Goal: Communication & Community: Answer question/provide support

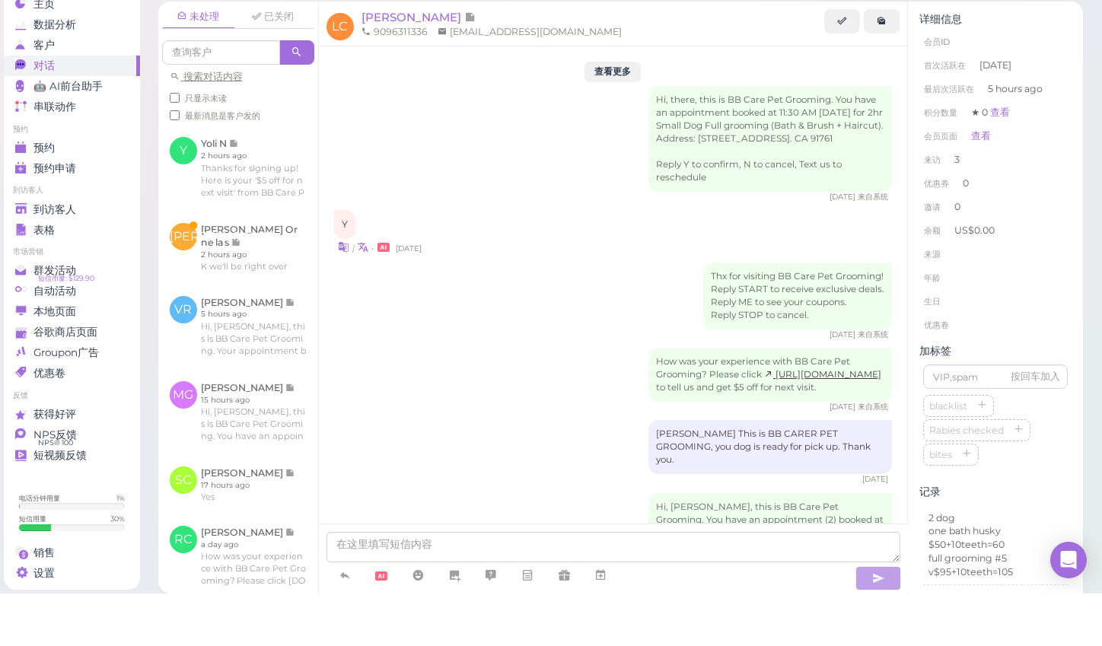
scroll to position [1862, 0]
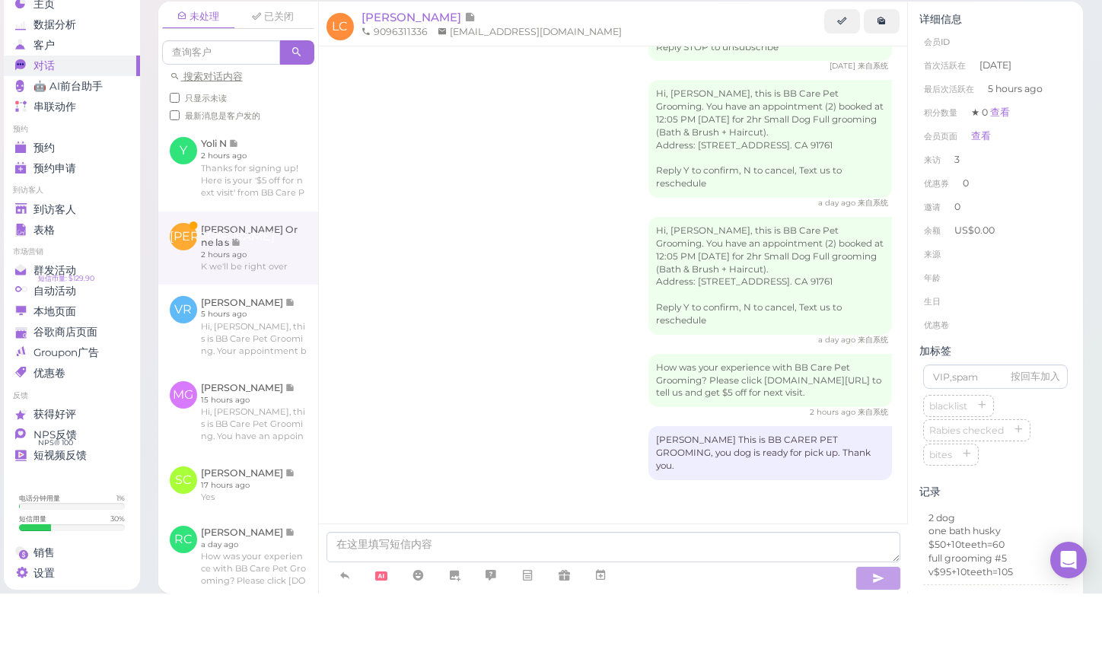
click at [225, 264] on link at bounding box center [238, 300] width 160 height 73
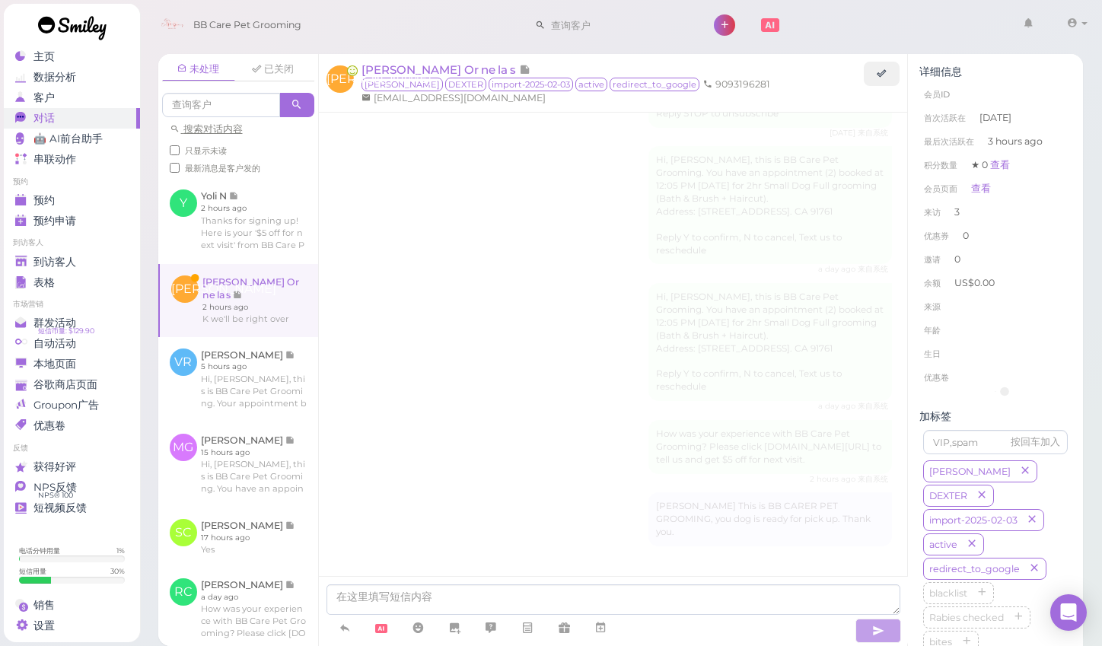
scroll to position [1809, 0]
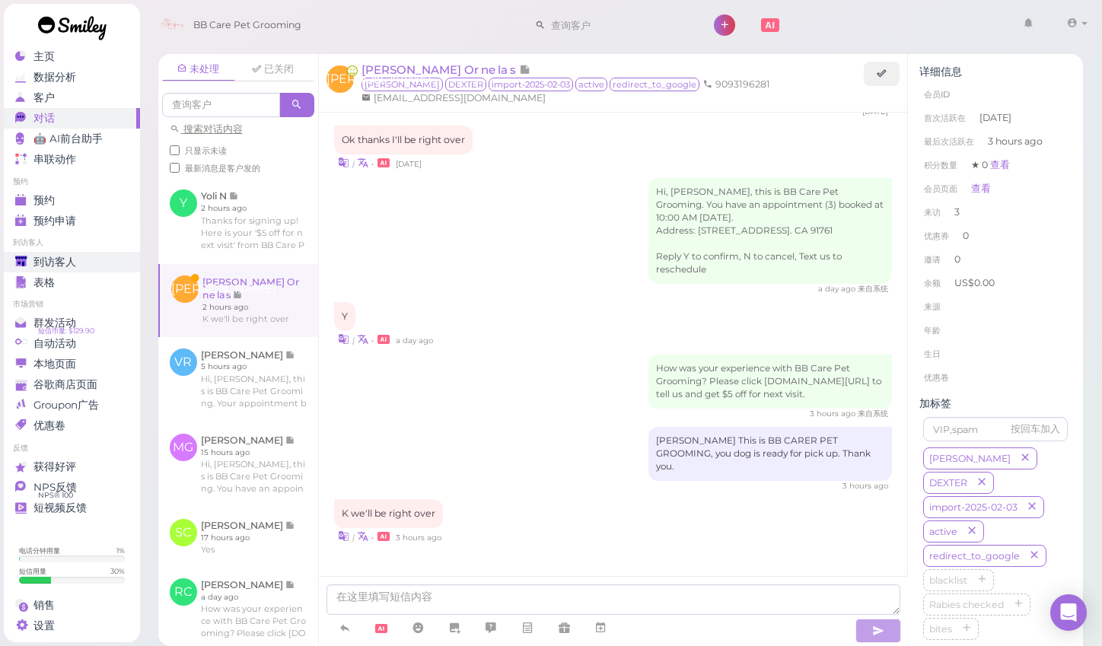
click at [61, 256] on span "到访客人" at bounding box center [54, 262] width 43 height 13
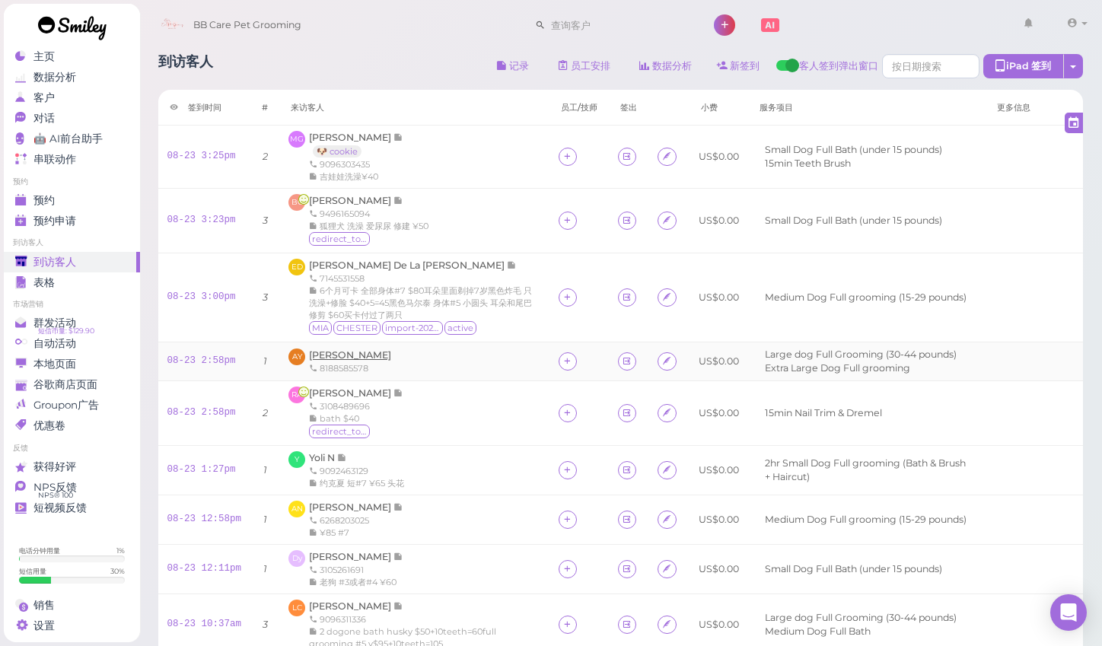
click at [350, 361] on span "[PERSON_NAME]" at bounding box center [350, 354] width 82 height 11
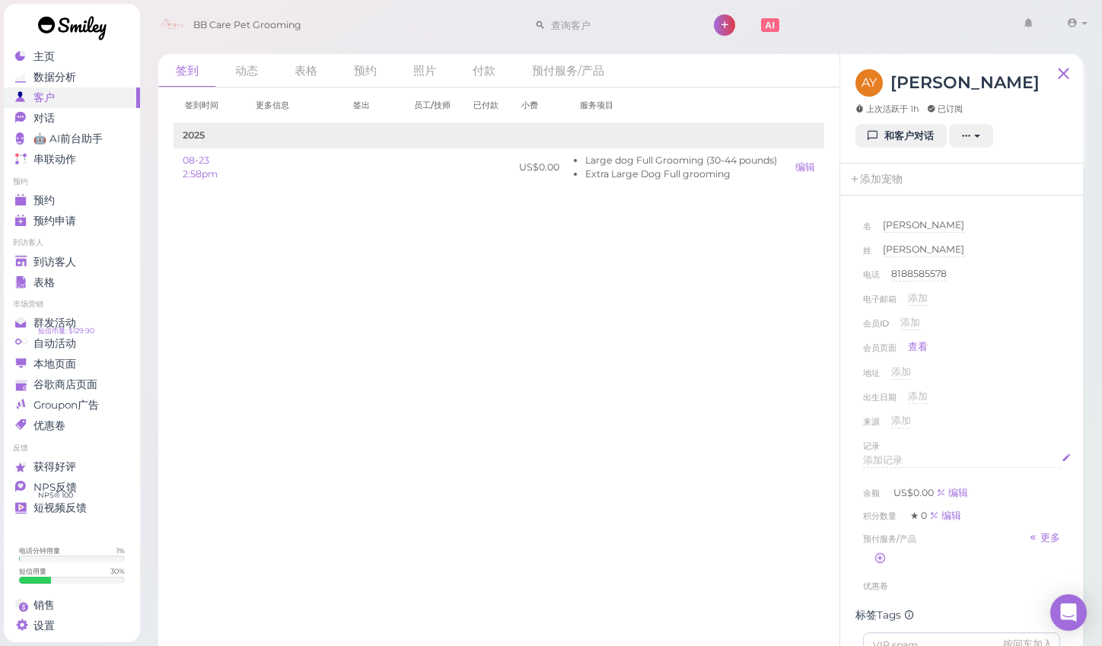
click at [892, 456] on span "添加记录" at bounding box center [883, 459] width 40 height 11
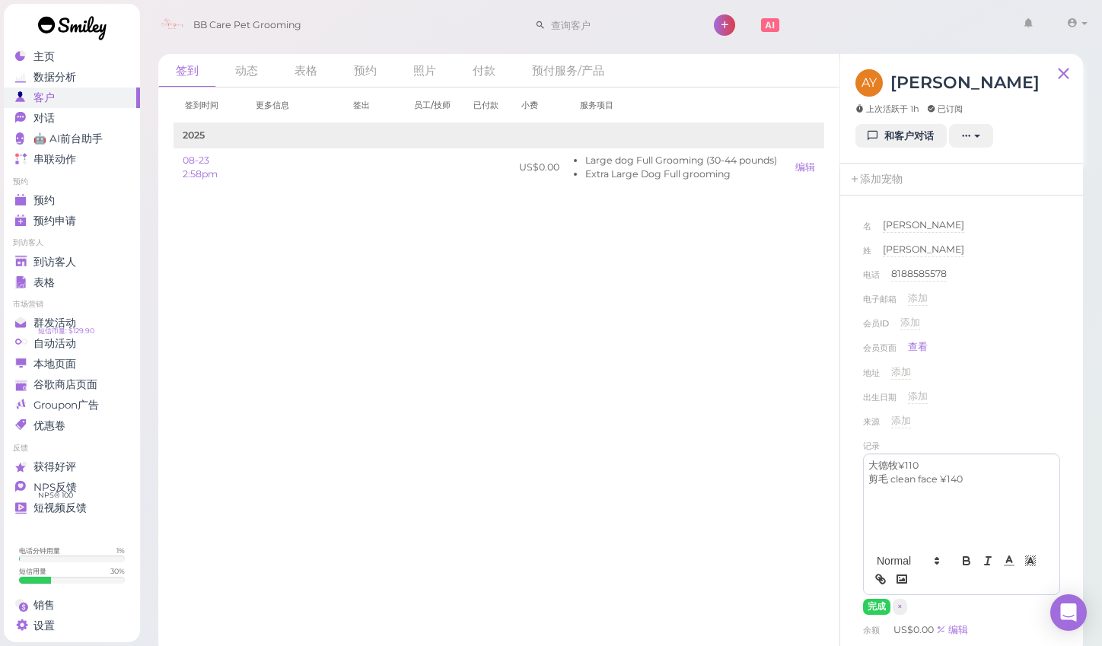
click at [1011, 418] on div "来源 添加" at bounding box center [961, 426] width 197 height 24
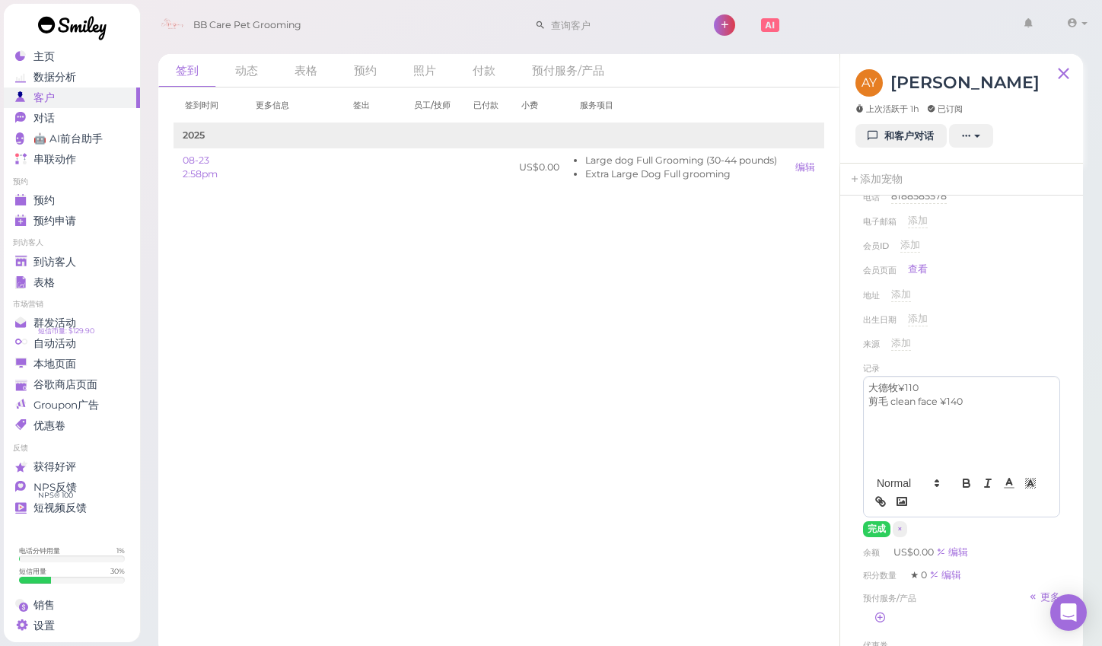
scroll to position [106, 0]
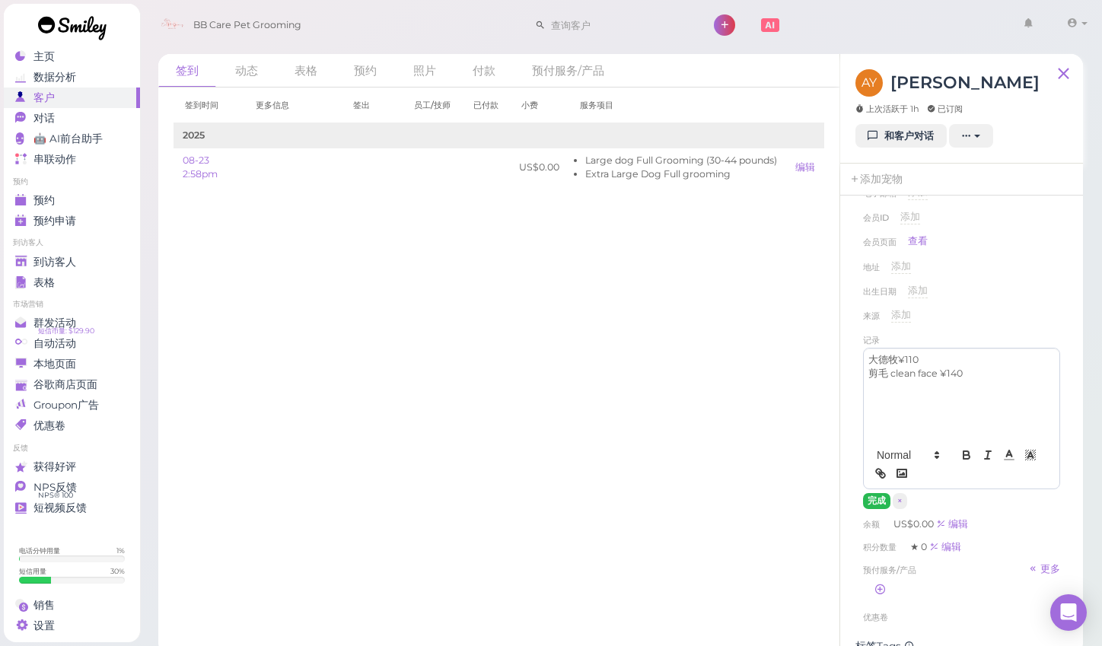
click at [877, 503] on button "完成" at bounding box center [876, 501] width 27 height 16
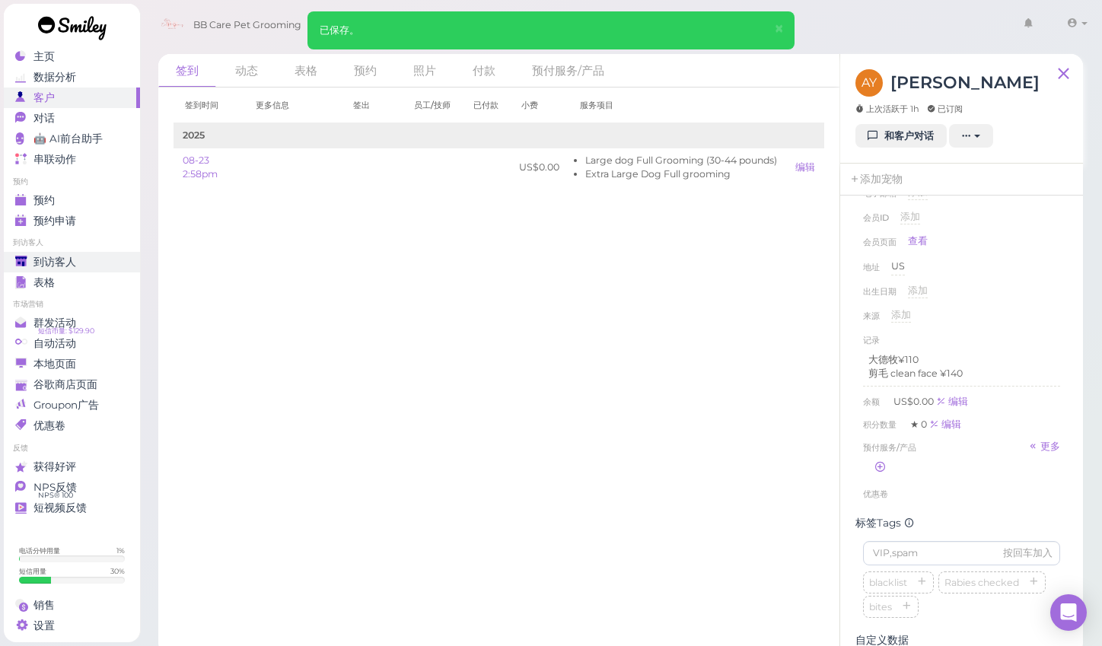
click at [64, 256] on span "到访客人" at bounding box center [54, 262] width 43 height 13
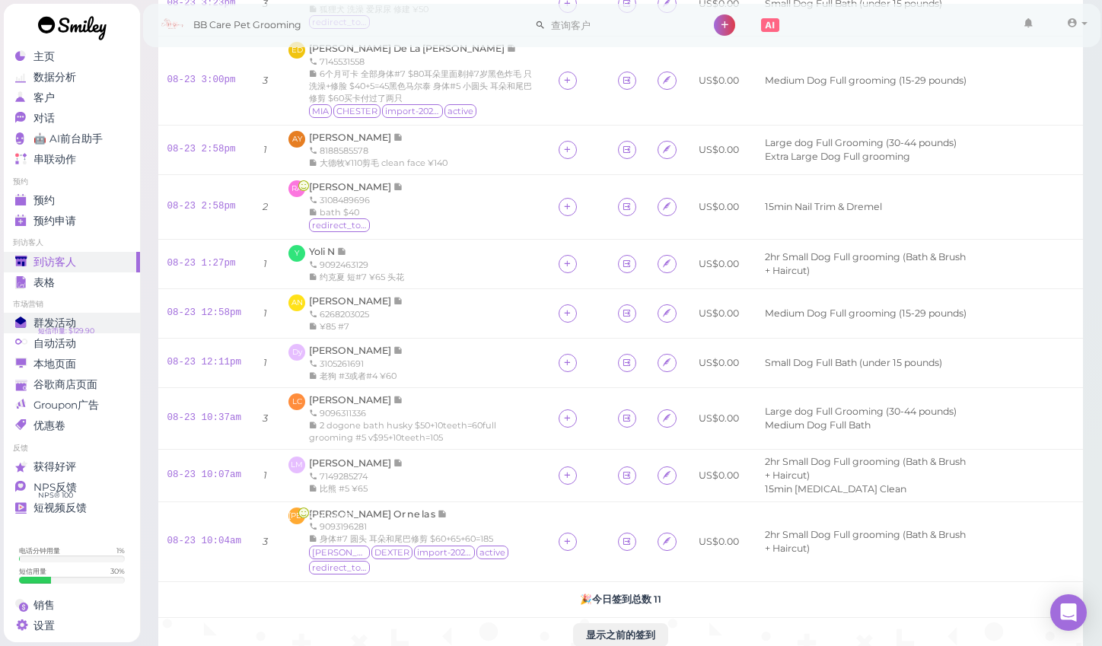
scroll to position [203, 0]
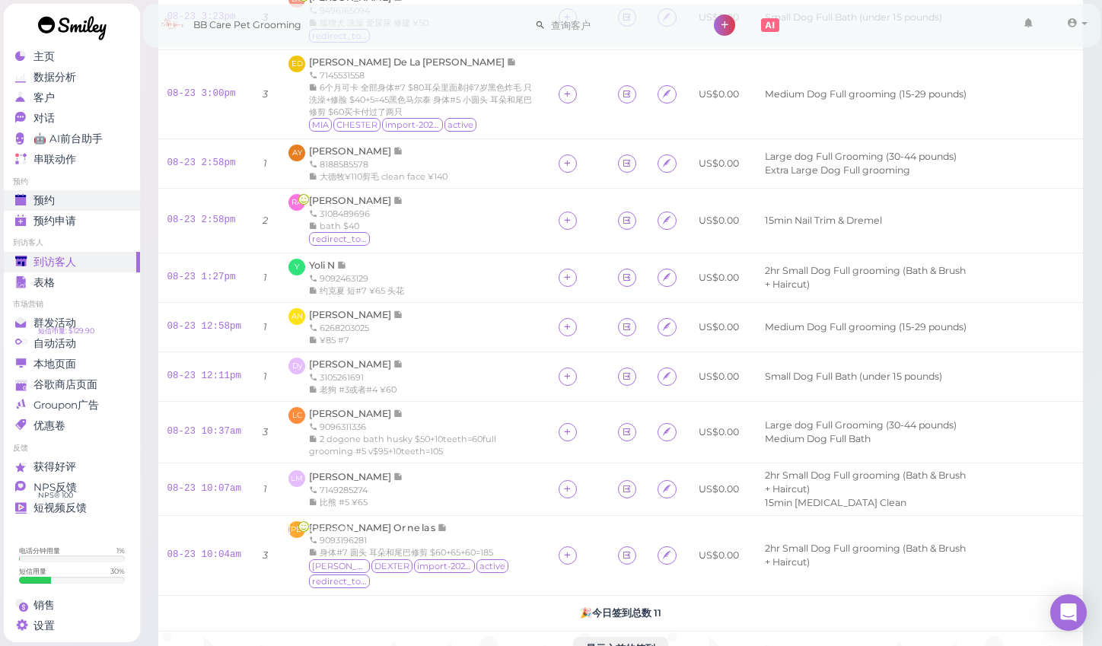
click at [104, 194] on div "预约" at bounding box center [70, 200] width 110 height 13
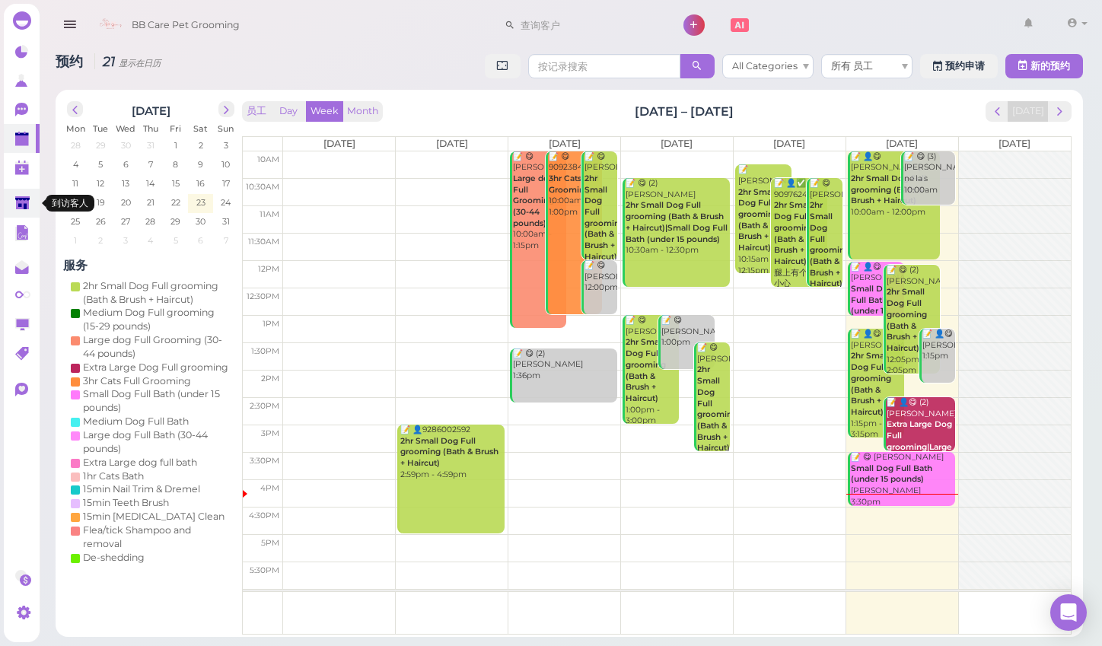
click at [22, 209] on icon at bounding box center [23, 204] width 16 height 16
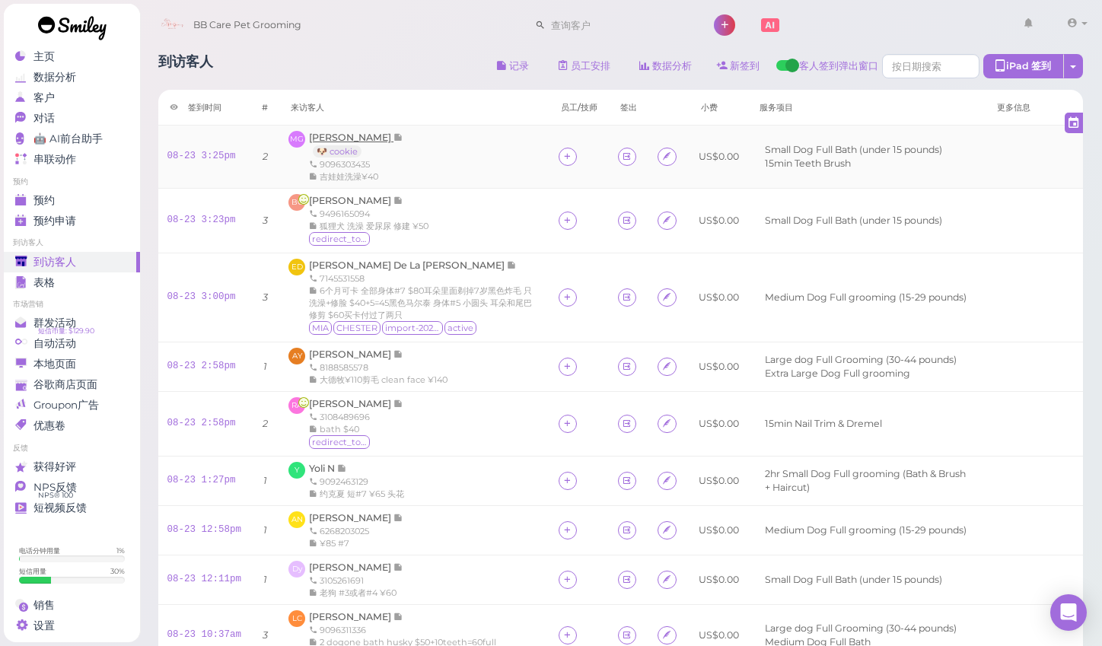
click at [352, 140] on span "[PERSON_NAME]" at bounding box center [351, 137] width 84 height 11
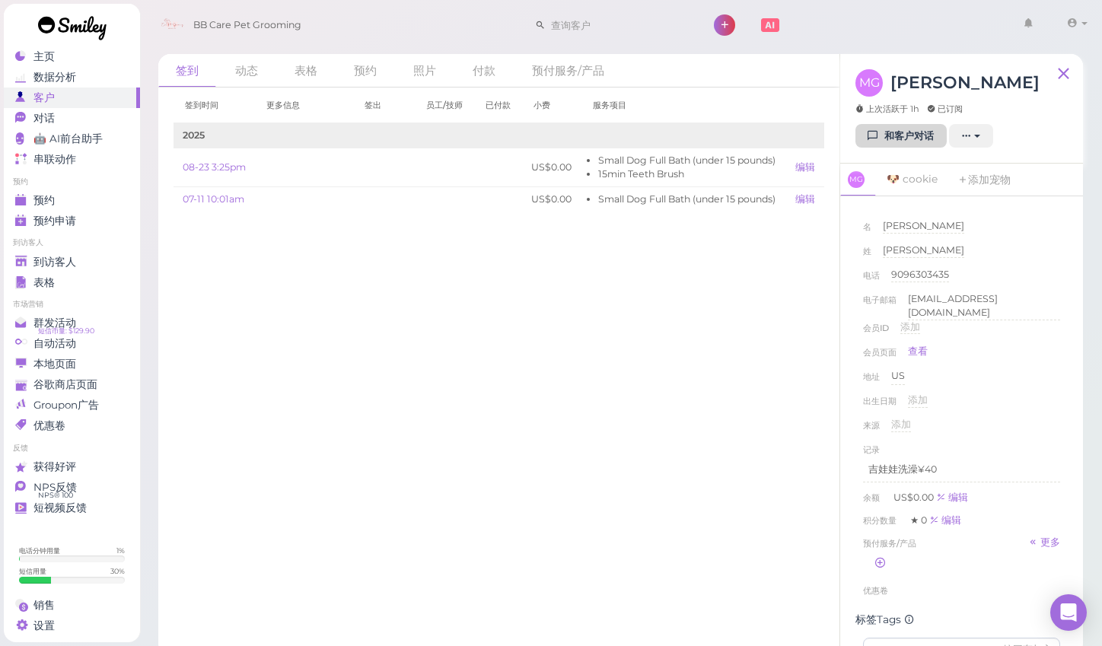
click at [902, 142] on link "和客户对话" at bounding box center [900, 136] width 91 height 24
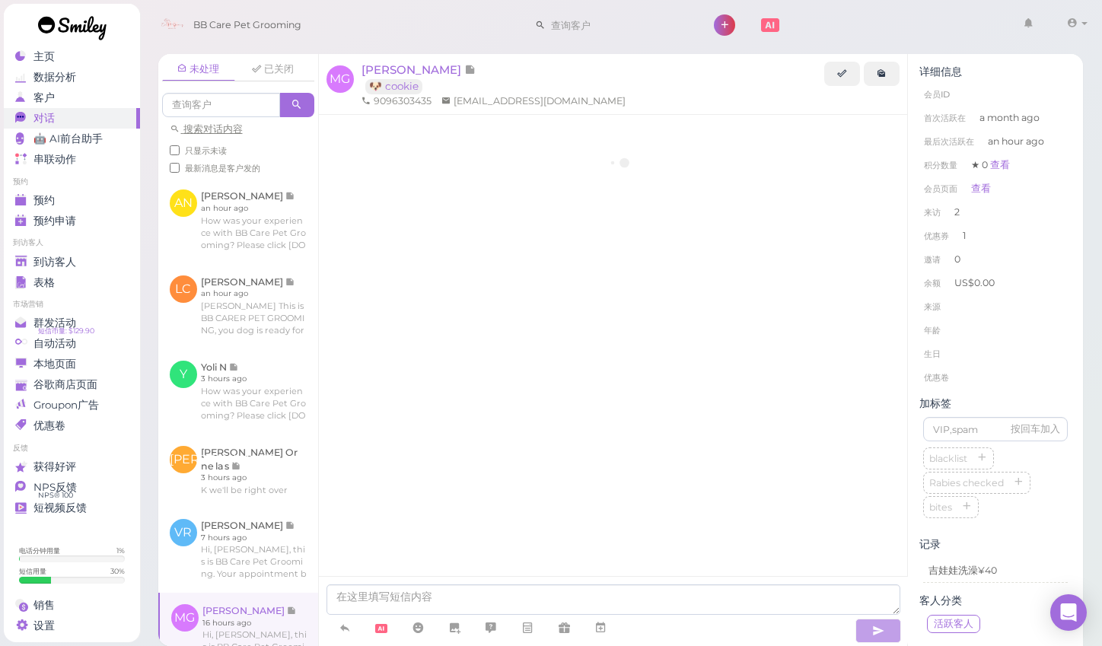
scroll to position [656, 0]
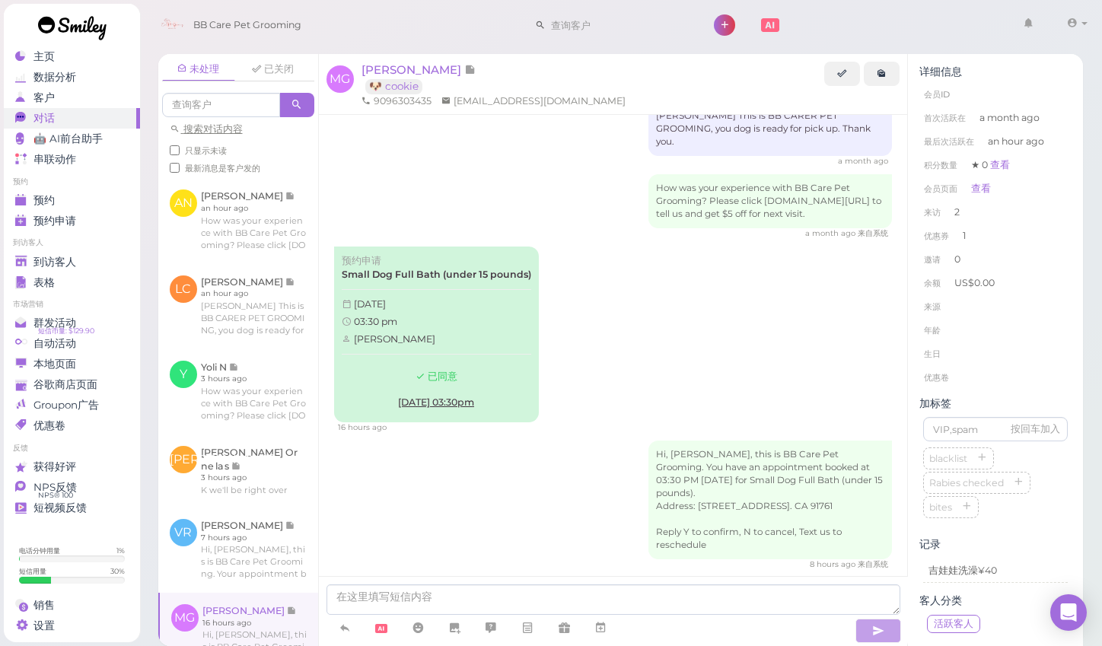
click at [498, 440] on div "Hi, [PERSON_NAME], this is BB Care Pet Grooming. You have an appointment booked…" at bounding box center [613, 504] width 558 height 129
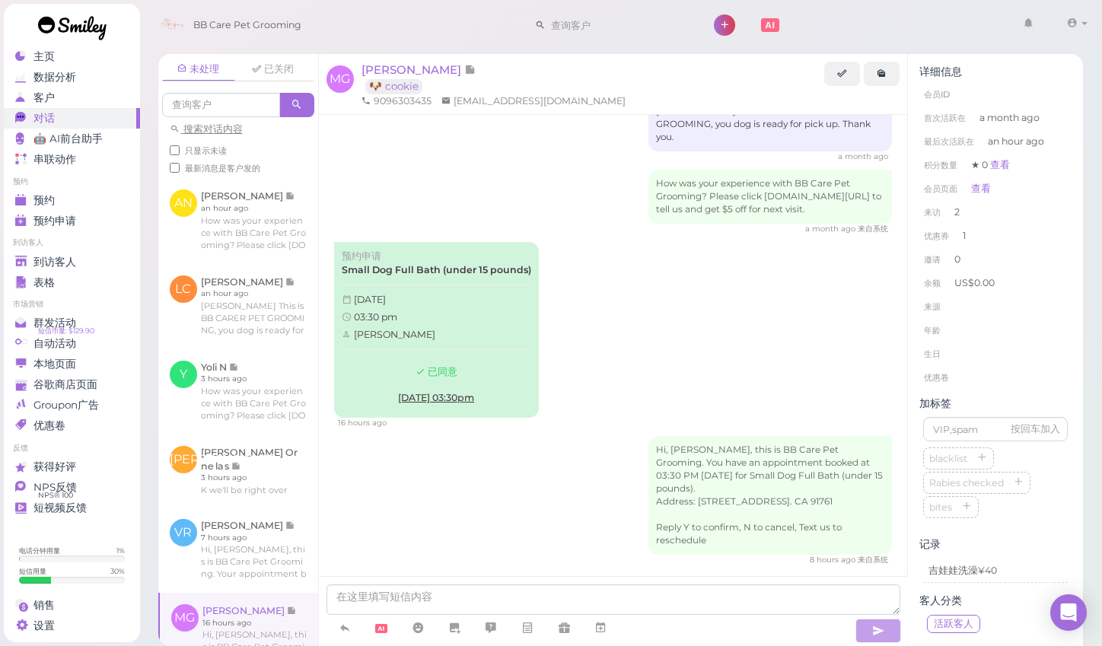
scroll to position [660, 0]
click at [1092, 351] on div "未处理 已关闭 搜索对话内容 只显示未读 最新消息是客户发的 AN [PERSON_NAME] an hour ago" at bounding box center [620, 344] width 963 height 603
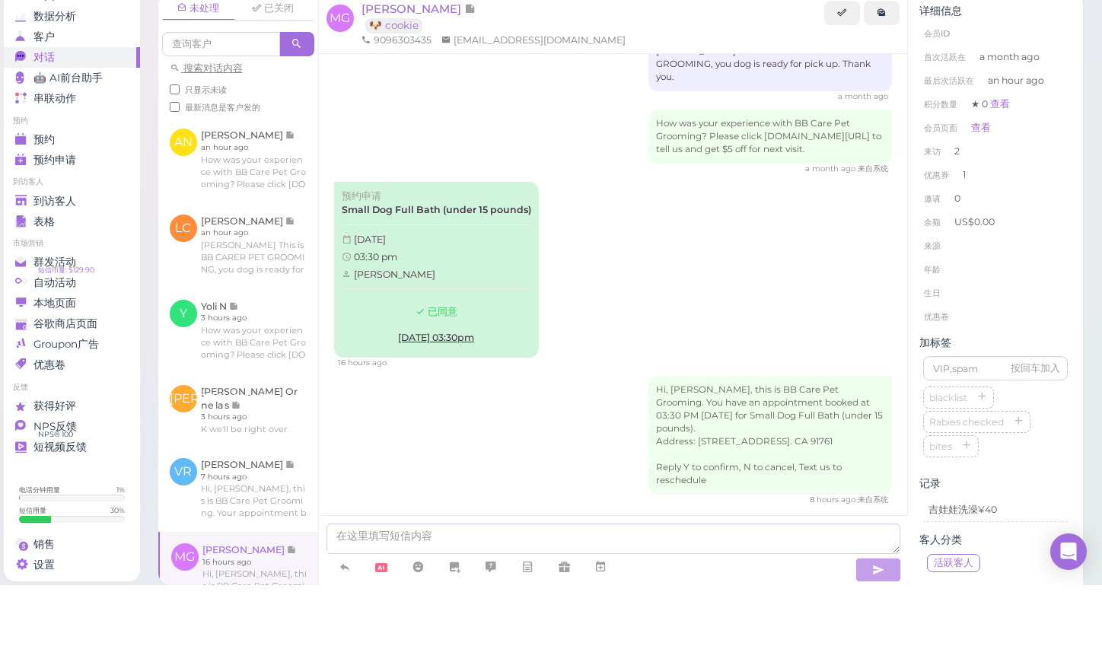
scroll to position [4, 0]
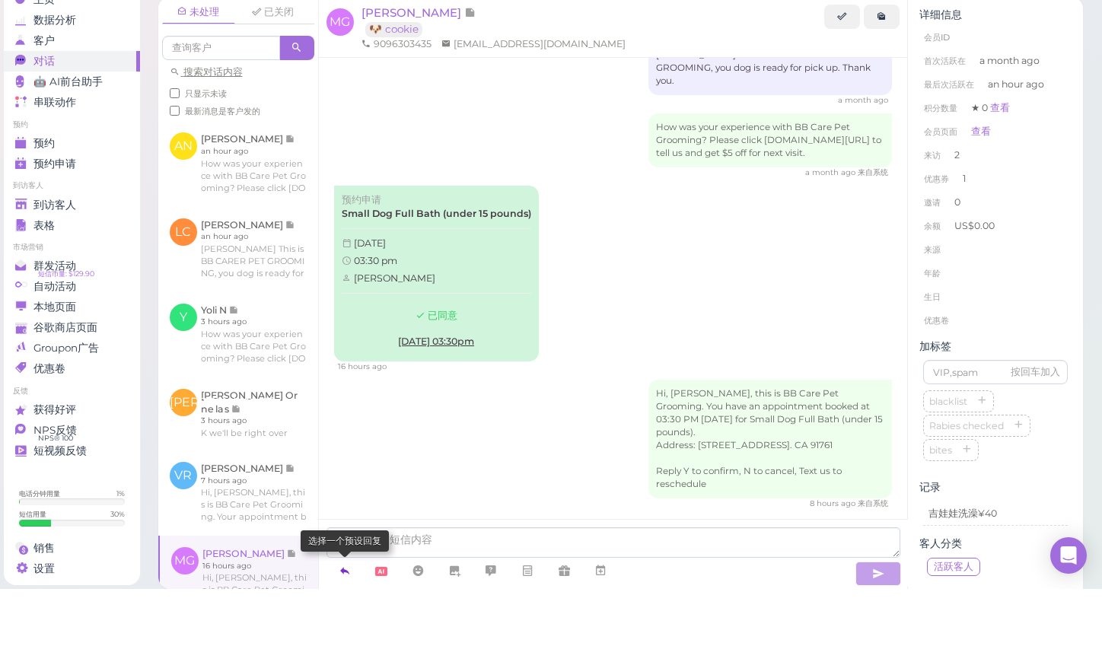
click at [348, 620] on icon at bounding box center [345, 627] width 12 height 15
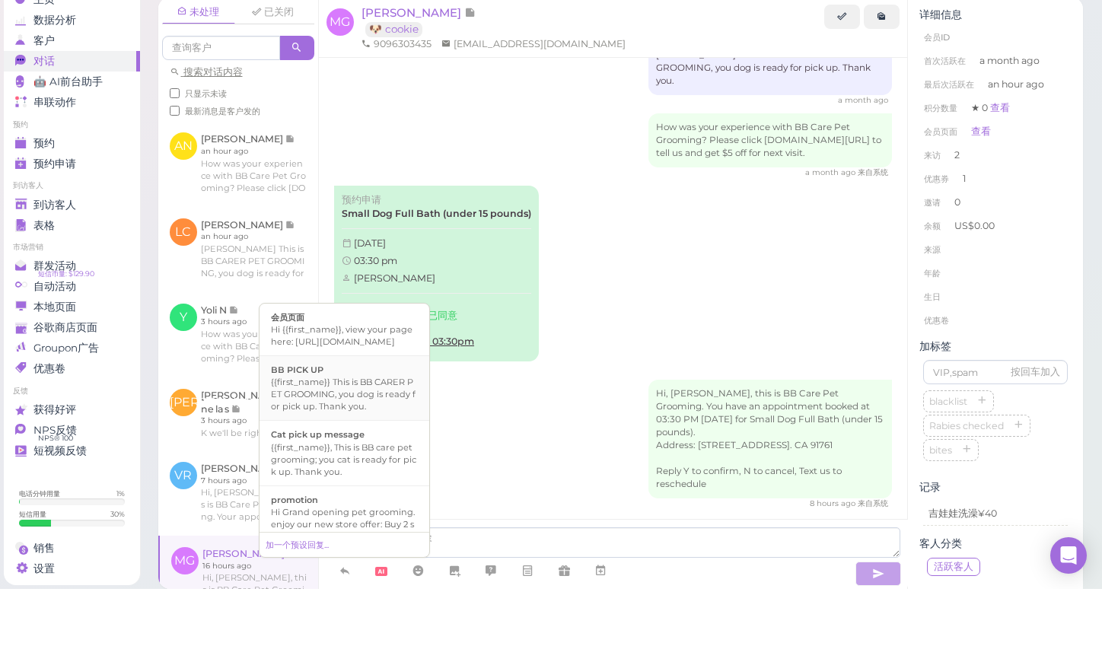
click at [313, 433] on div "{{first_name}} This is BB CARER PET GROOMING, you dog is ready for pick up. Tha…" at bounding box center [344, 451] width 147 height 37
type textarea "{{first_name}} This is BB CARER PET GROOMING, you dog is ready for pick up. Tha…"
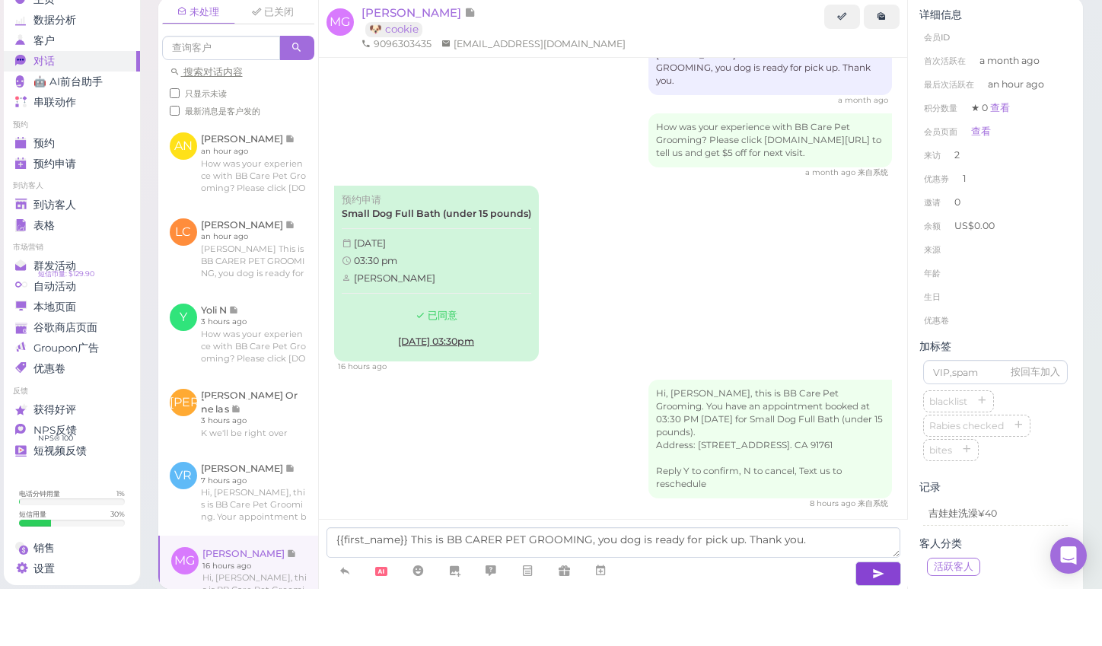
click at [891, 618] on button "button" at bounding box center [878, 630] width 46 height 24
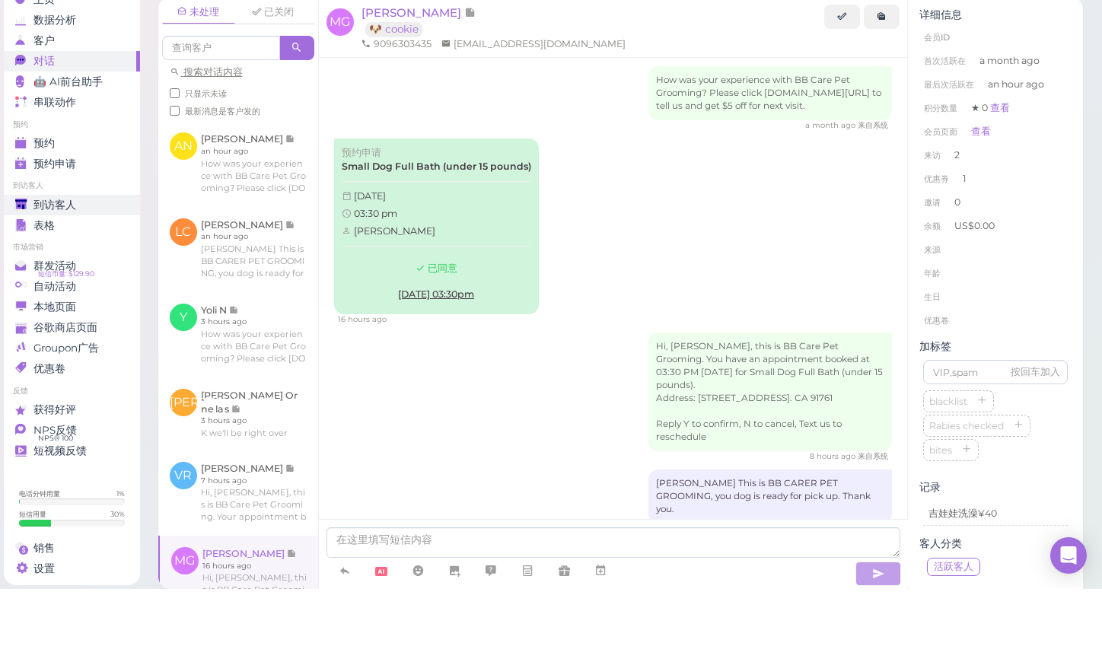
click at [56, 252] on link "到访客人" at bounding box center [72, 262] width 136 height 21
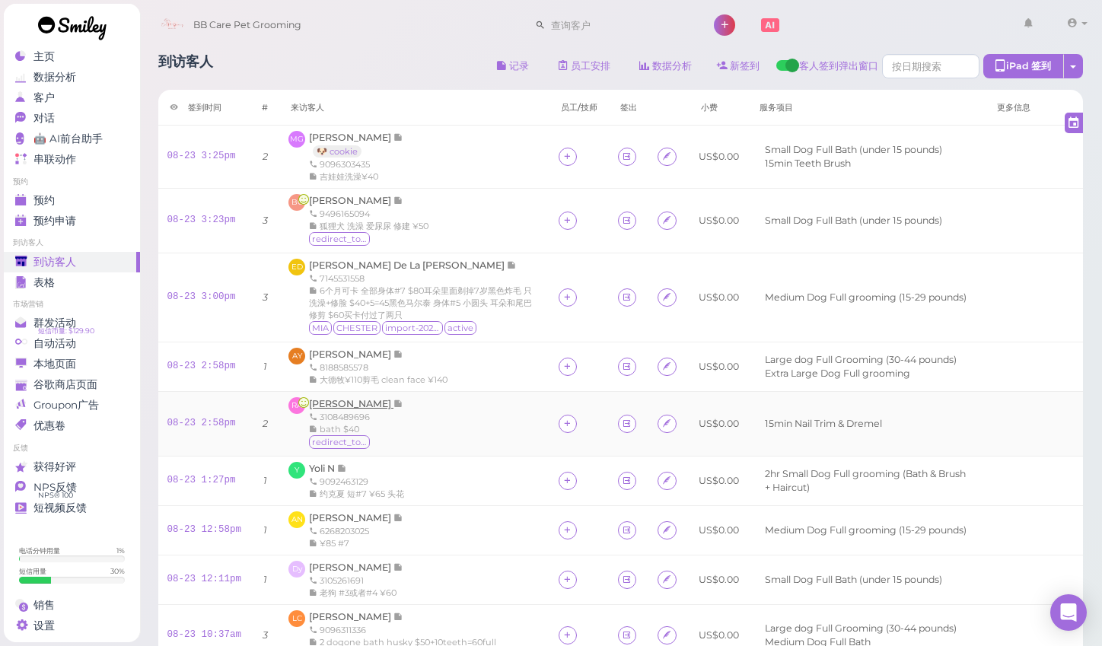
click at [354, 409] on span "[PERSON_NAME]" at bounding box center [351, 403] width 84 height 11
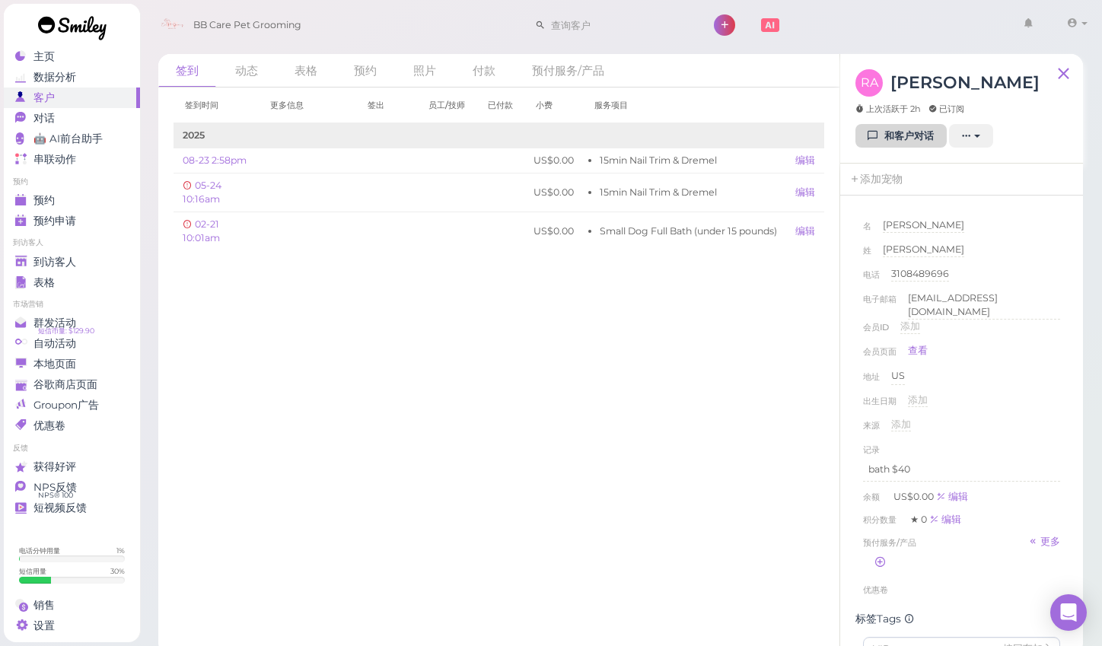
click at [884, 135] on link "和客户对话" at bounding box center [900, 136] width 91 height 24
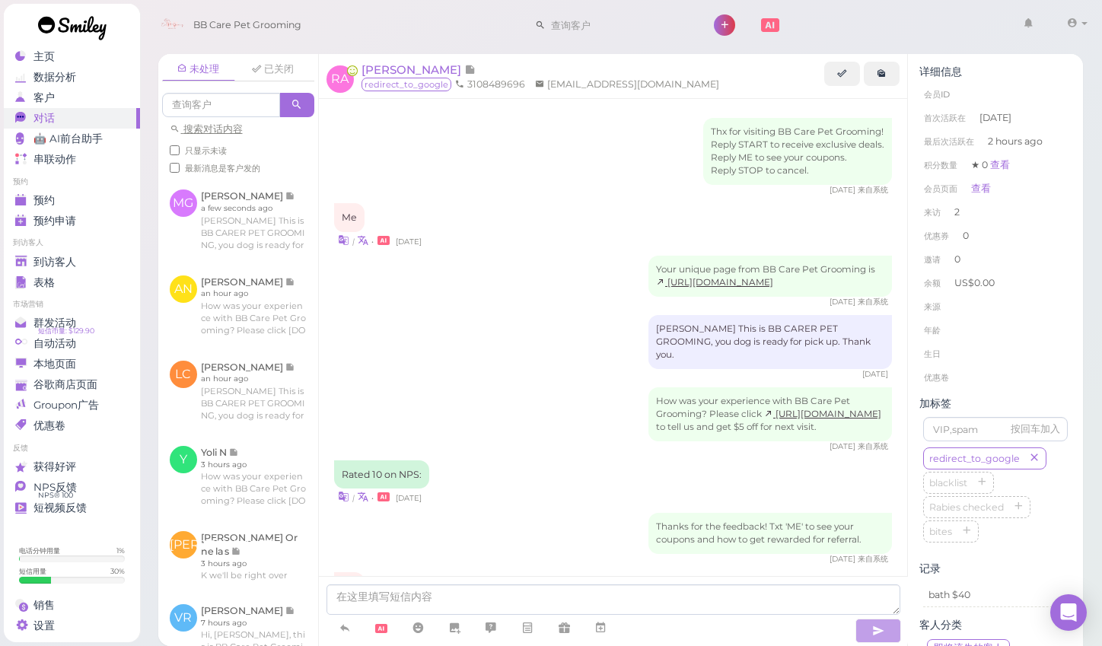
scroll to position [513, 0]
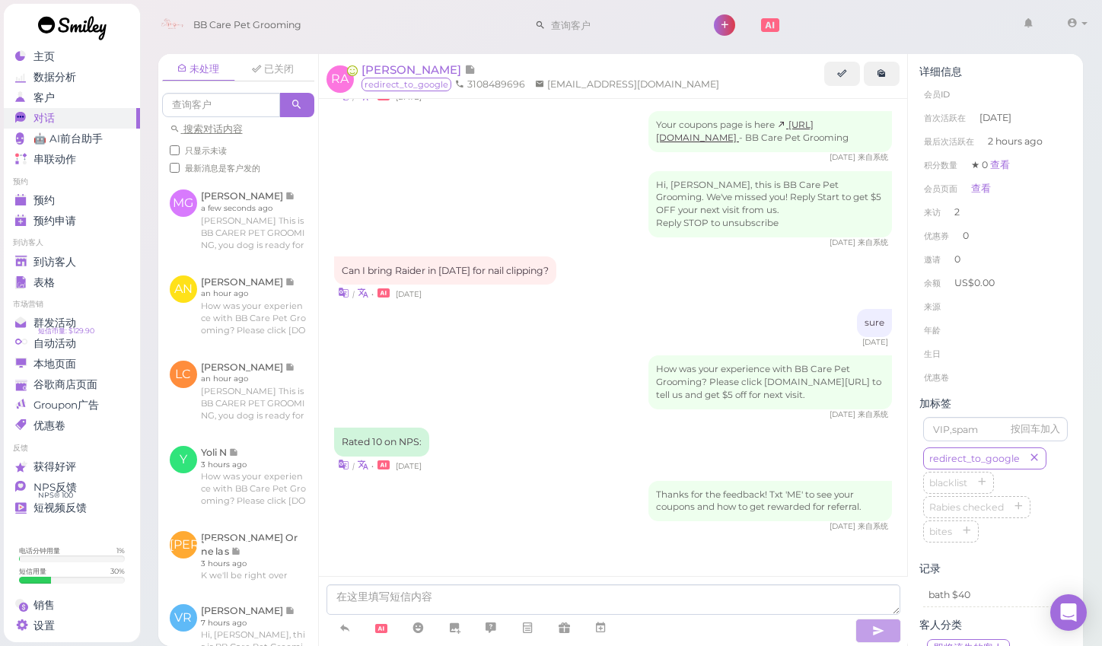
click at [1093, 273] on div "未处理 已关闭 搜索对话内容 只显示未读 最新消息是客户发的 MG [PERSON_NAME]" at bounding box center [620, 344] width 963 height 603
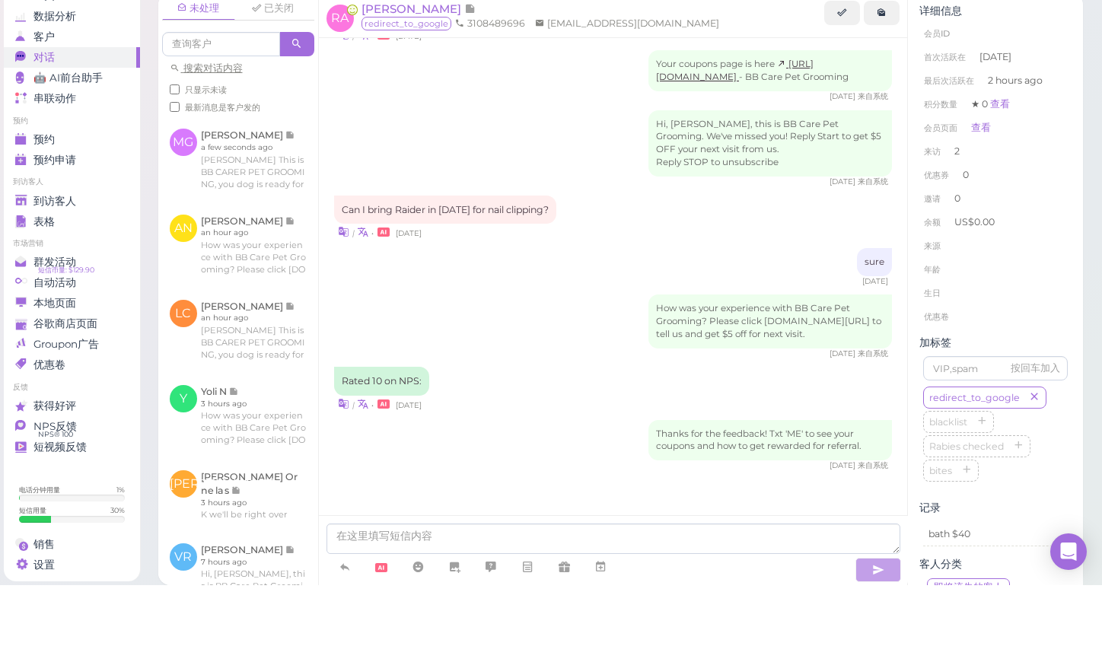
scroll to position [8, 0]
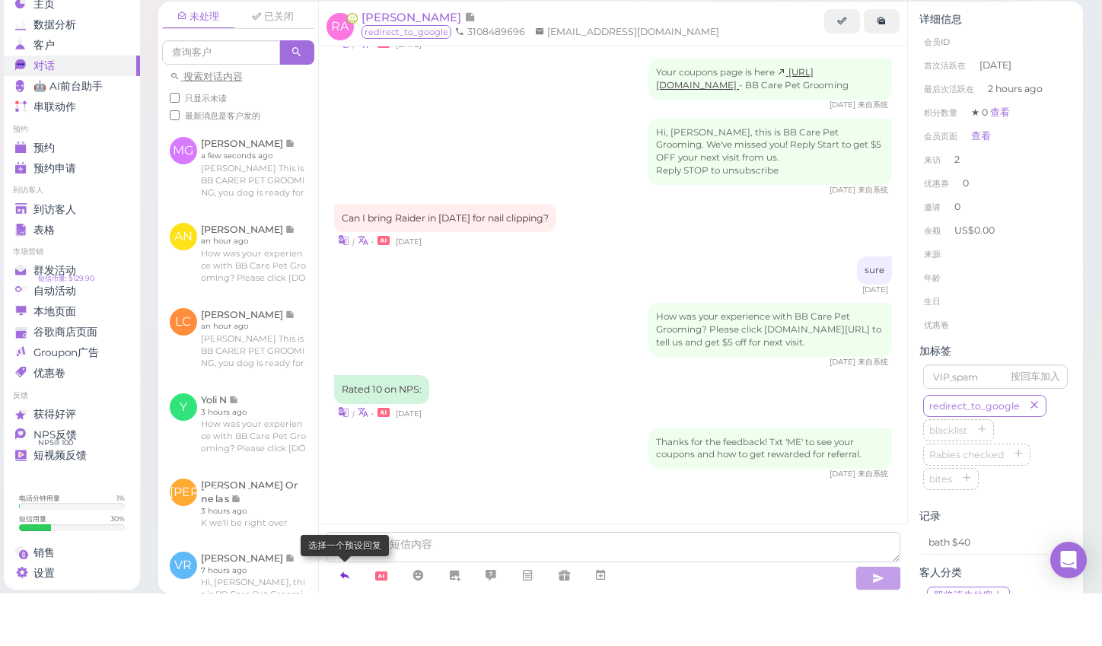
click at [344, 620] on icon at bounding box center [345, 627] width 12 height 15
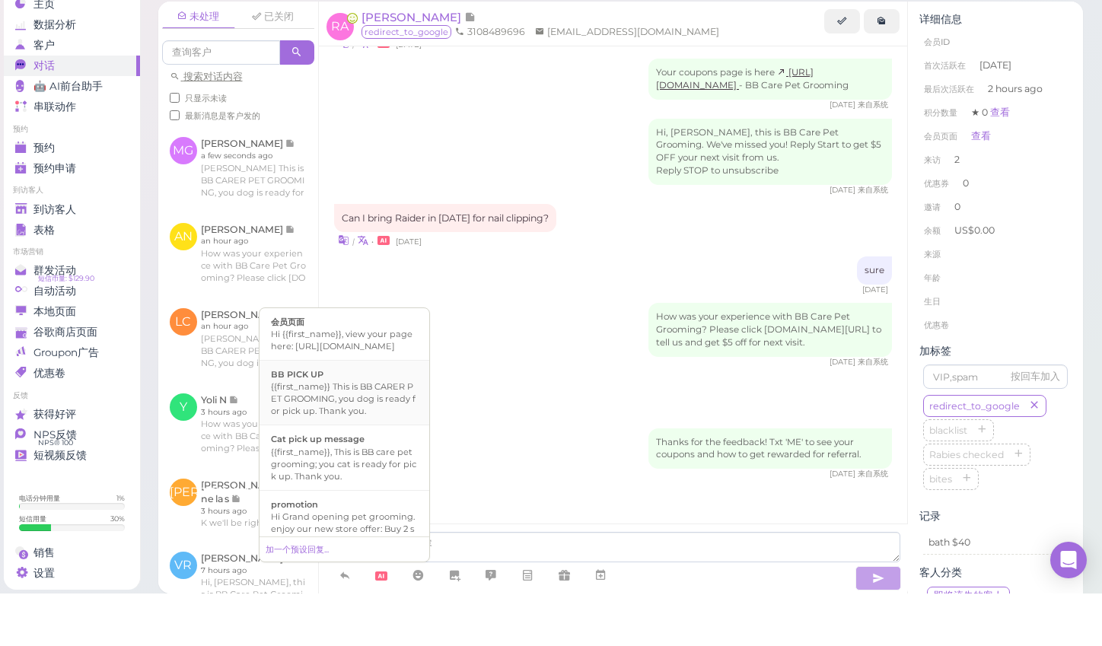
click at [347, 433] on div "{{first_name}} This is BB CARER PET GROOMING, you dog is ready for pick up. Tha…" at bounding box center [344, 451] width 147 height 37
type textarea "{{first_name}} This is BB CARER PET GROOMING, you dog is ready for pick up. Tha…"
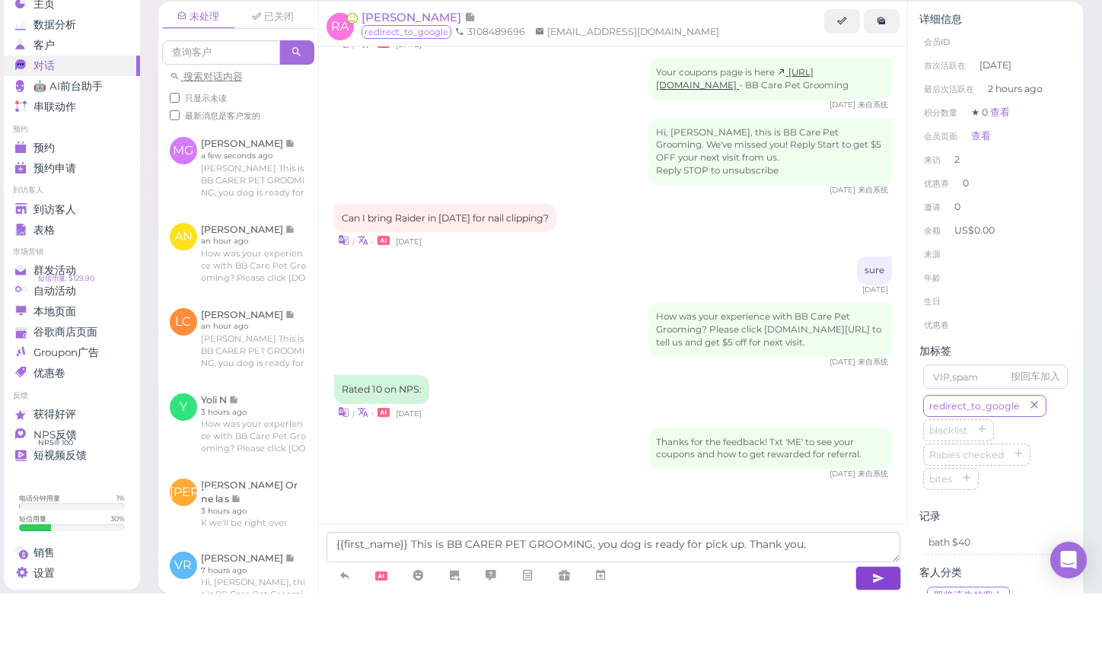
click at [882, 623] on icon "button" at bounding box center [878, 630] width 12 height 15
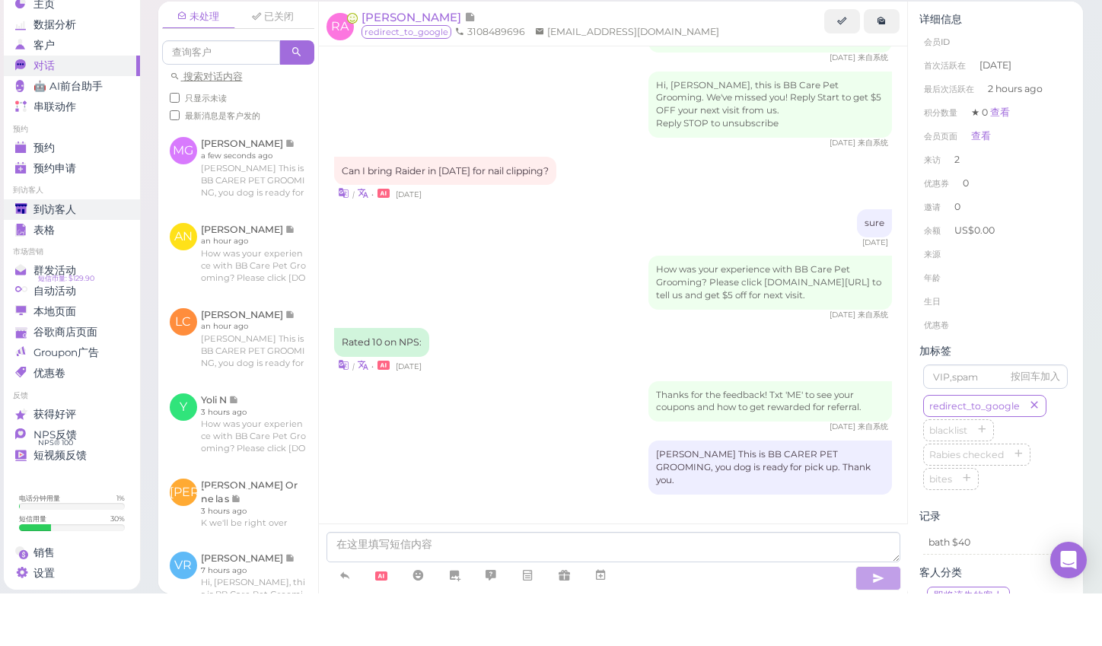
click at [40, 256] on span "到访客人" at bounding box center [54, 262] width 43 height 13
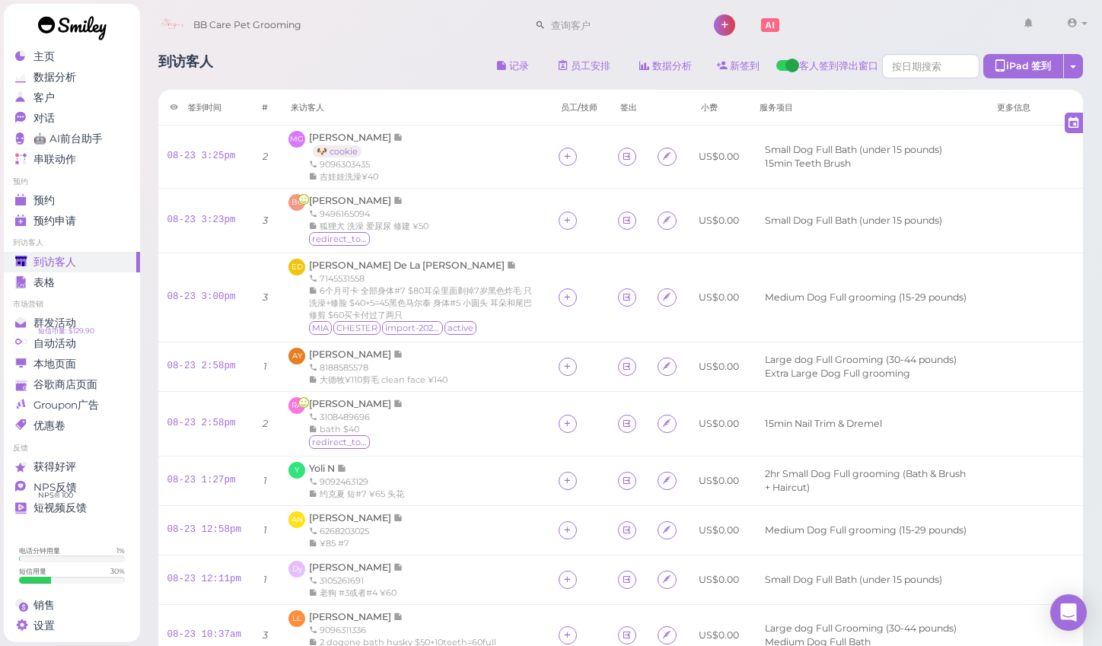
click at [1096, 215] on div "到访客人 记录 员工安排 数据分析 新签到 客人签到弹出窗口 iPad 签到 点击到签到页面 员工任务页面 签到时间 #" at bounding box center [620, 462] width 963 height 839
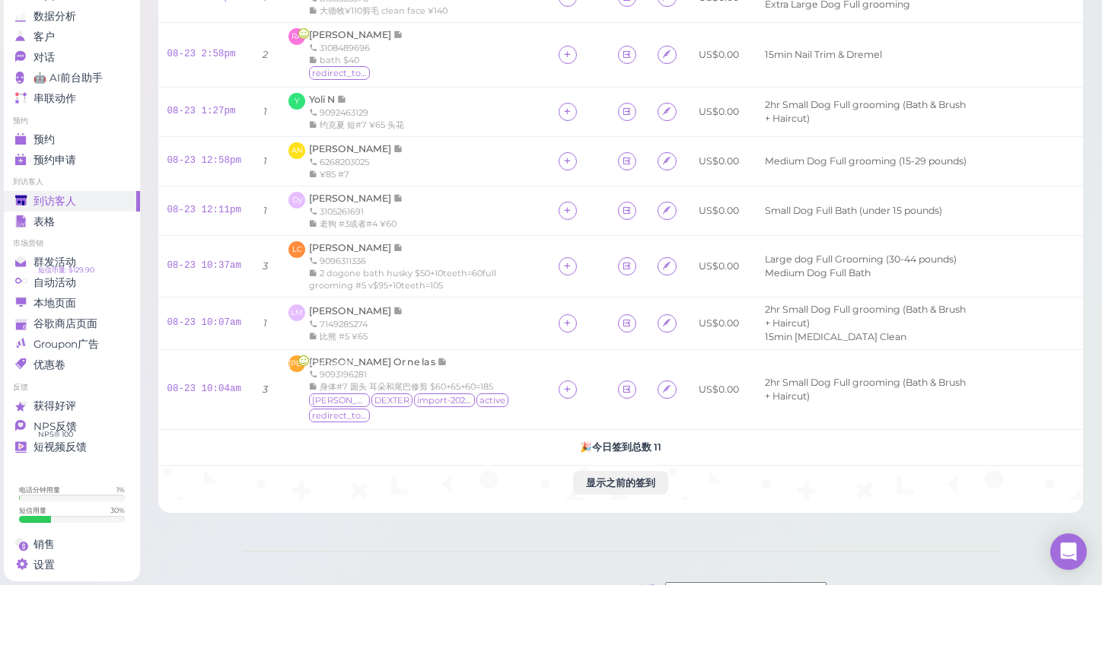
scroll to position [310, 0]
click at [333, 301] on span "[PERSON_NAME]" at bounding box center [351, 306] width 84 height 11
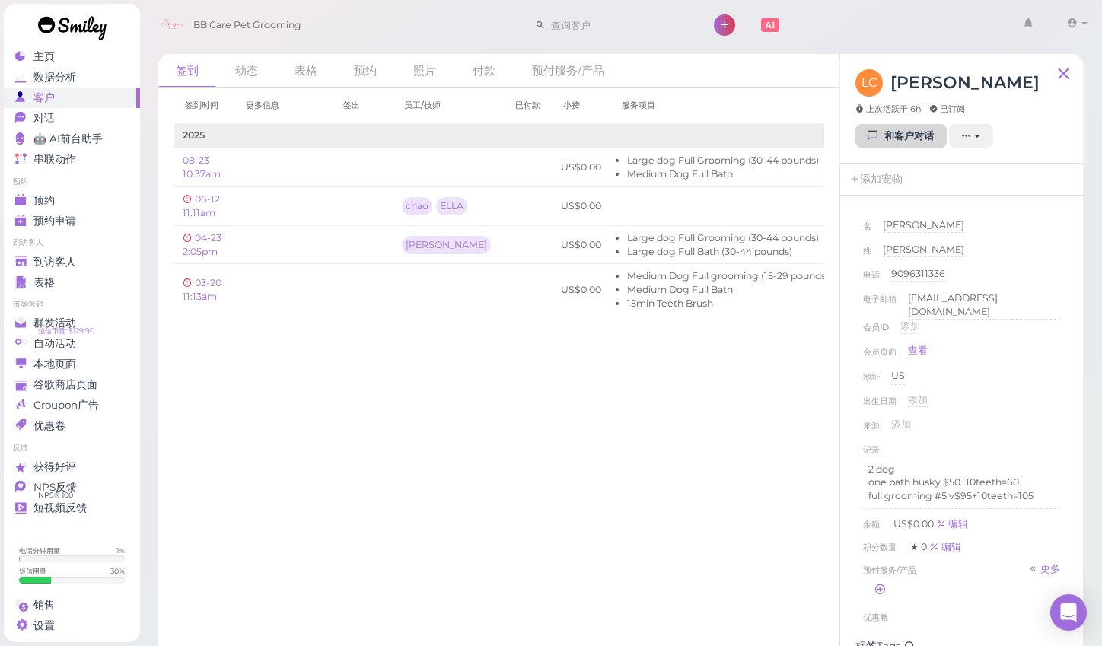
click at [875, 138] on icon at bounding box center [873, 135] width 10 height 11
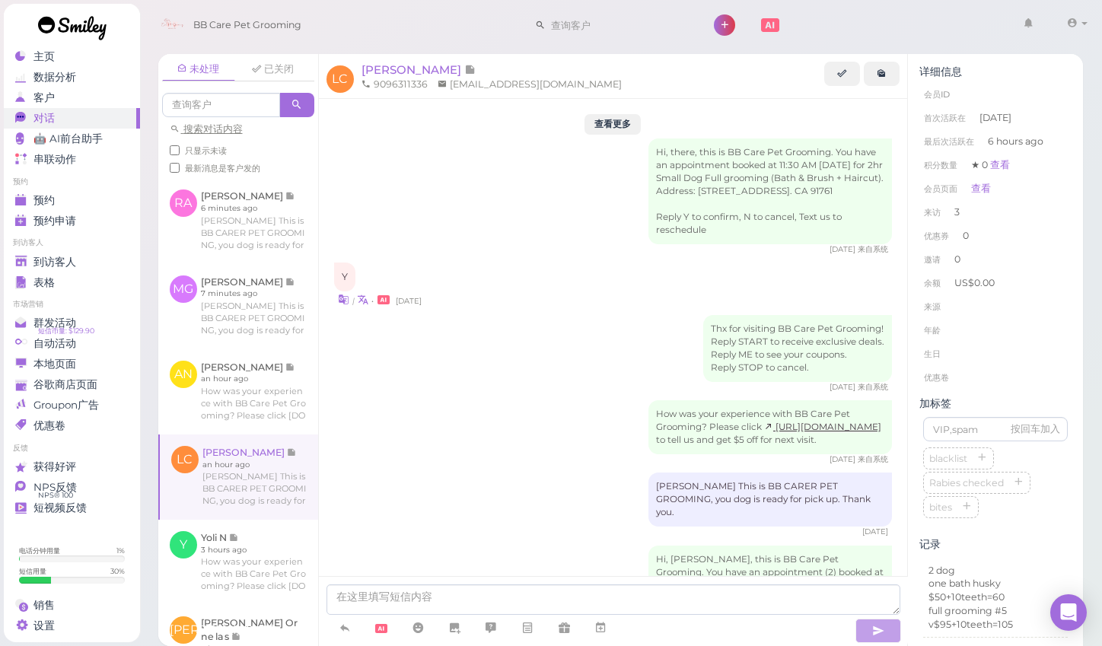
scroll to position [1873, 0]
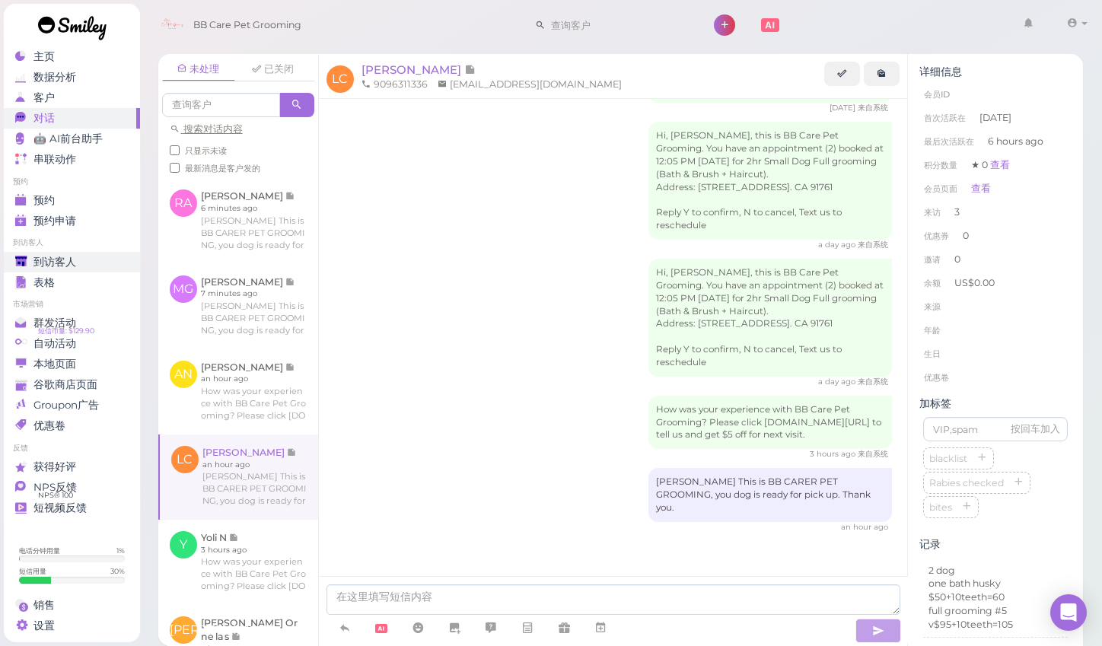
click at [59, 256] on span "到访客人" at bounding box center [54, 262] width 43 height 13
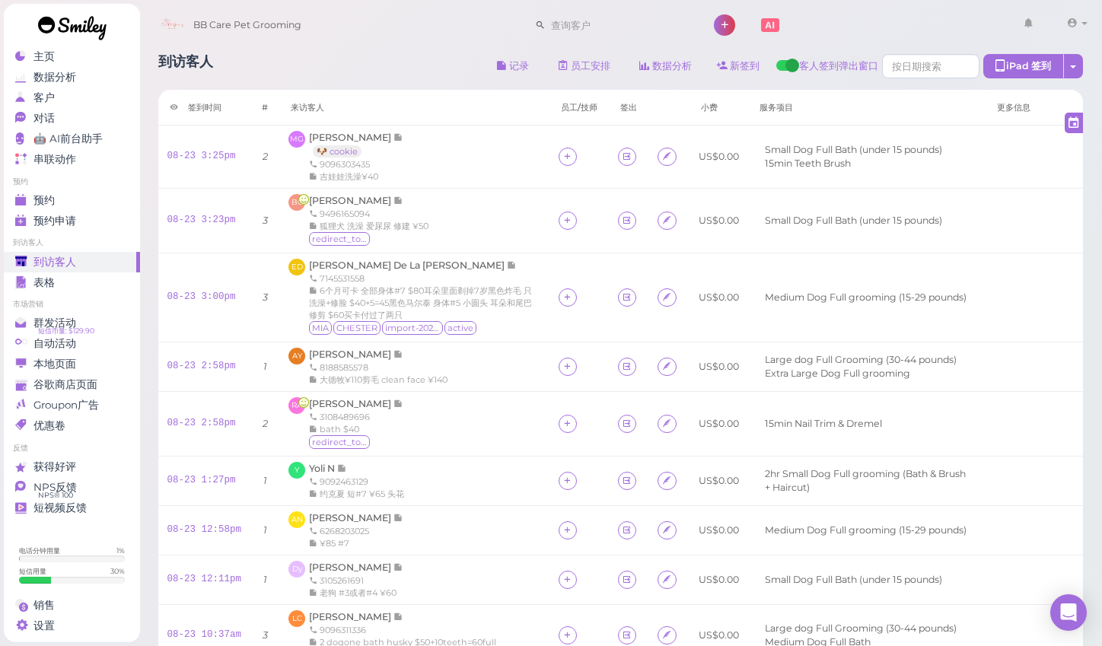
click at [1094, 239] on div "到访客人 记录 员工安排 数据分析 新签到 客人签到弹出窗口 iPad 签到 点击到签到页面 员工任务页面 签到时间 #" at bounding box center [620, 462] width 963 height 839
click at [382, 198] on span "[PERSON_NAME]" at bounding box center [351, 200] width 84 height 11
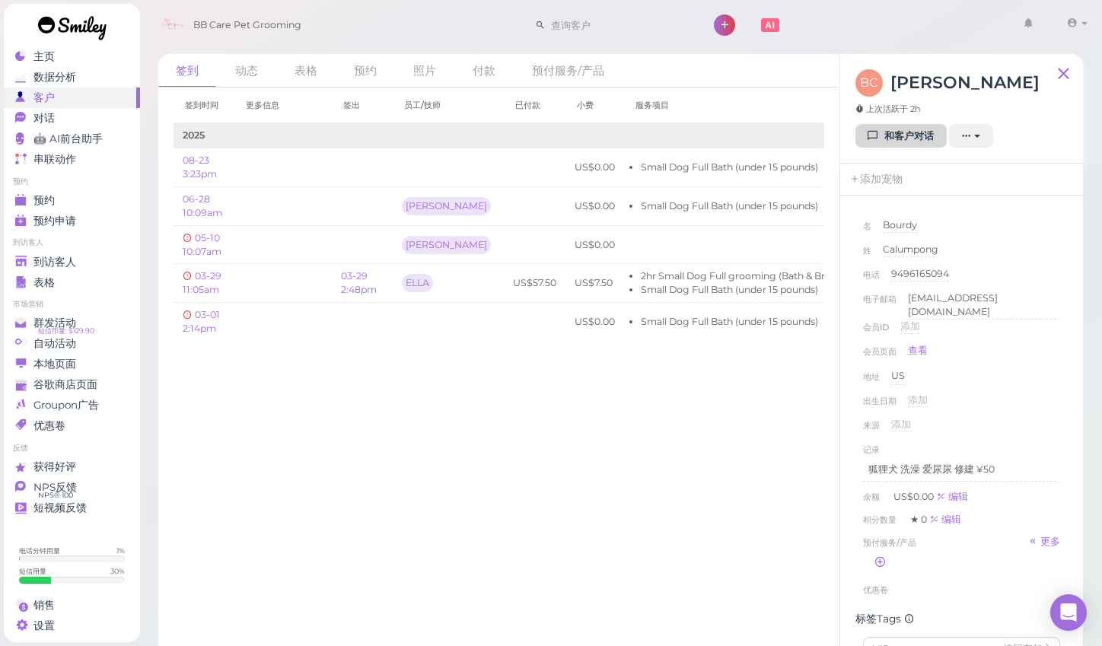
click at [904, 135] on link "和客户对话" at bounding box center [900, 136] width 91 height 24
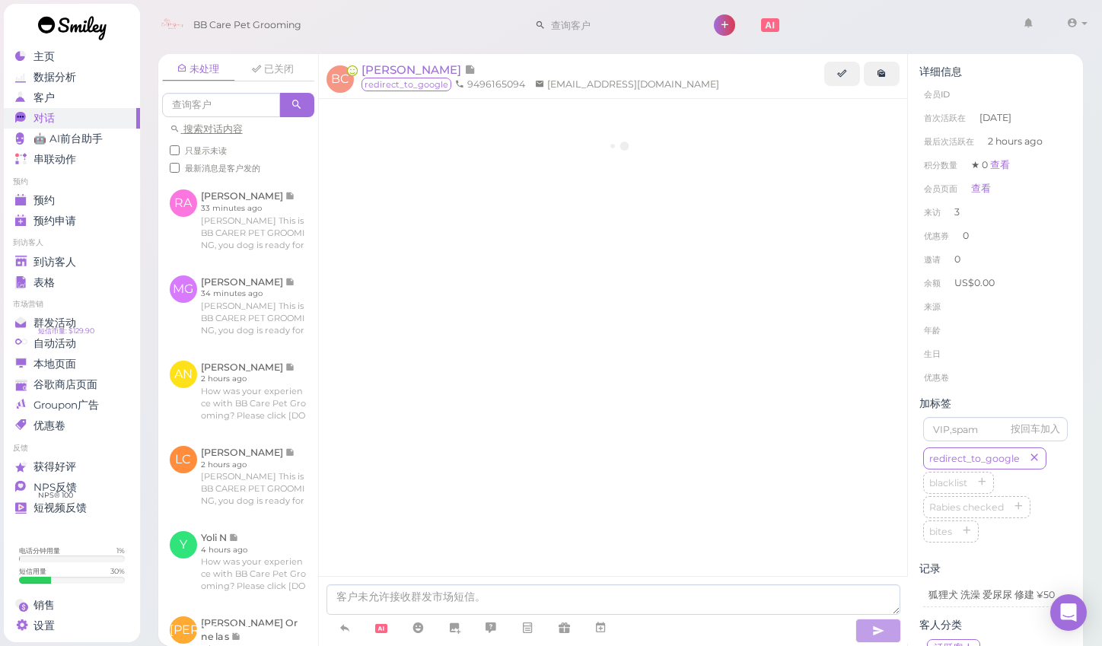
scroll to position [1122, 0]
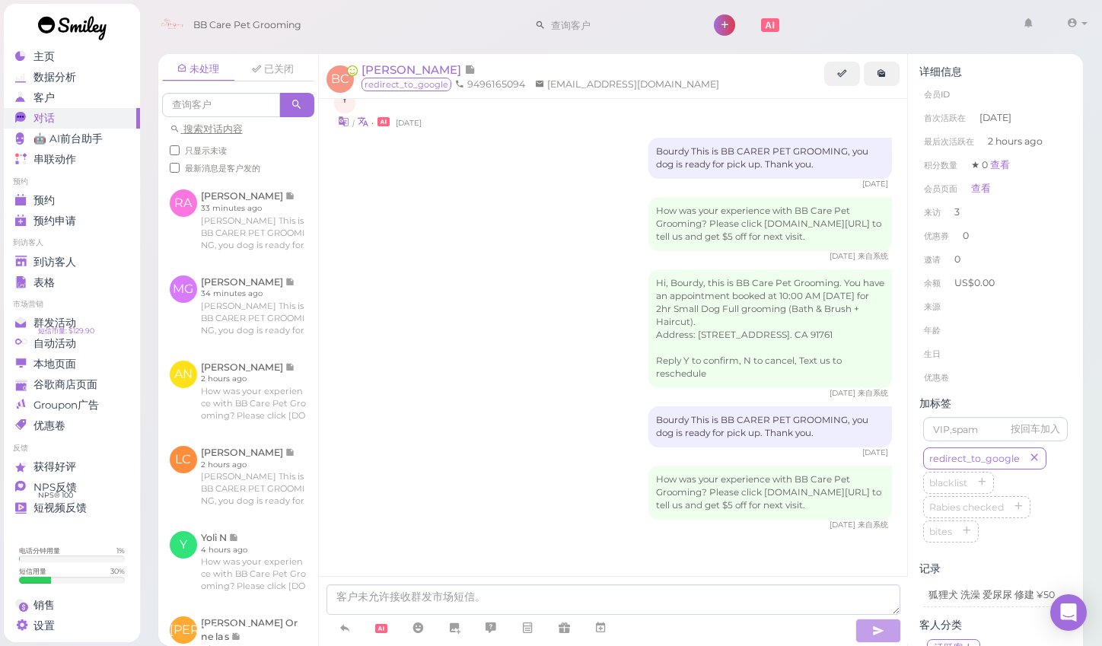
click at [424, 502] on div "How was your experience with BB Care Pet Grooming? Please click [DOMAIN_NAME][U…" at bounding box center [613, 498] width 558 height 65
click at [1093, 424] on div "未处理 已关闭 搜索对话内容 只显示未读 最新消息是客户发的 RA [PERSON_NAME]" at bounding box center [620, 344] width 963 height 603
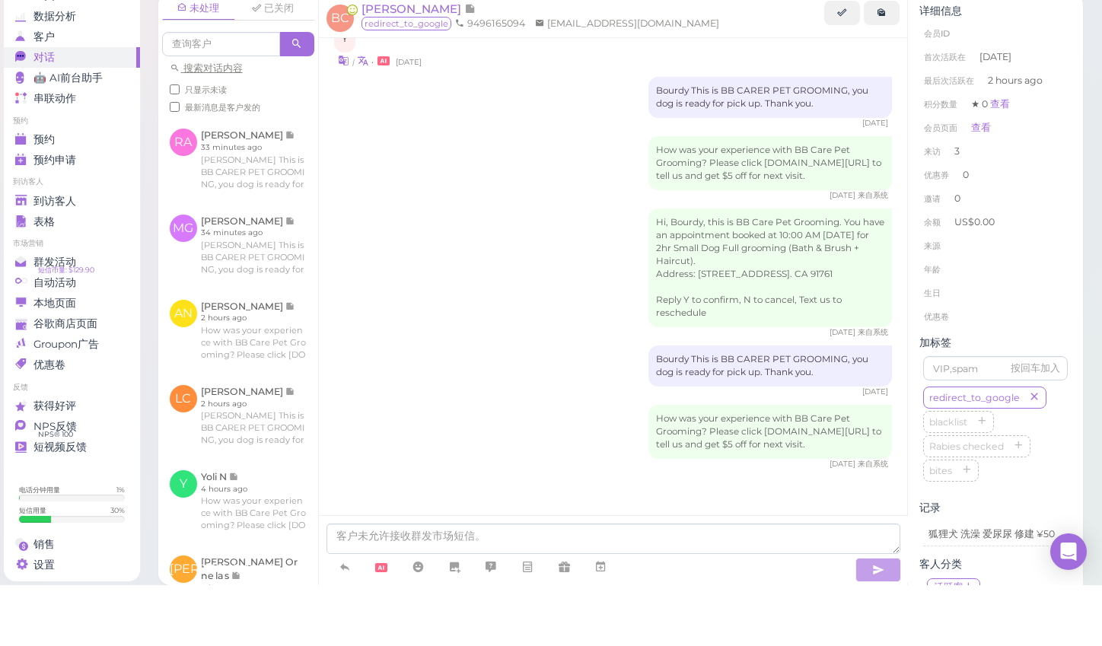
scroll to position [7, 0]
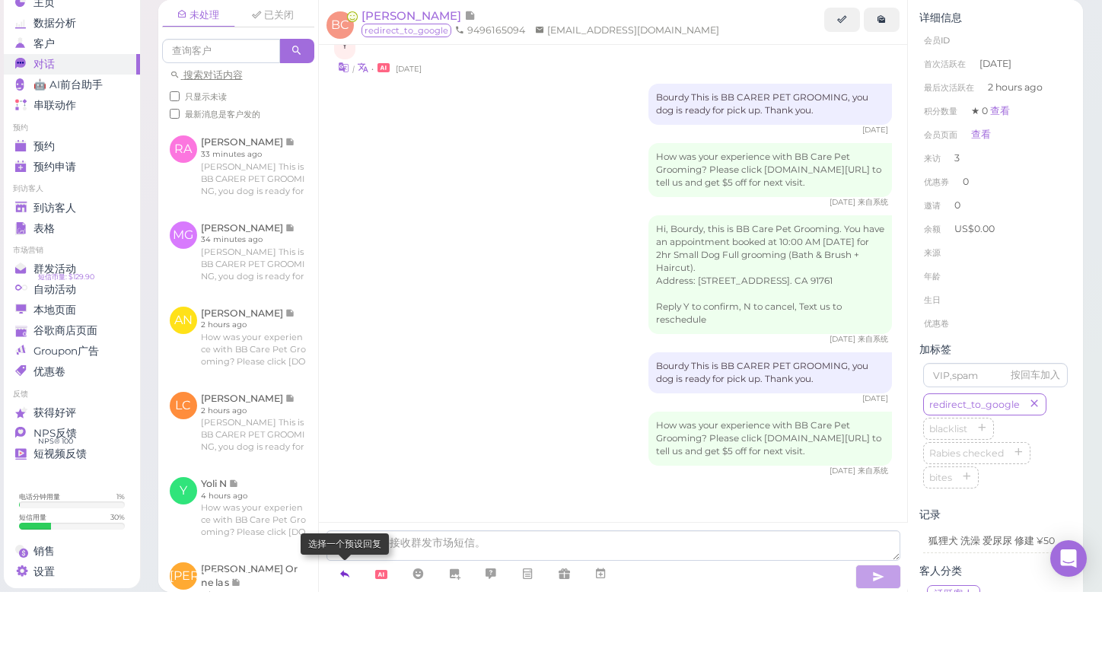
click at [342, 620] on icon at bounding box center [345, 627] width 12 height 15
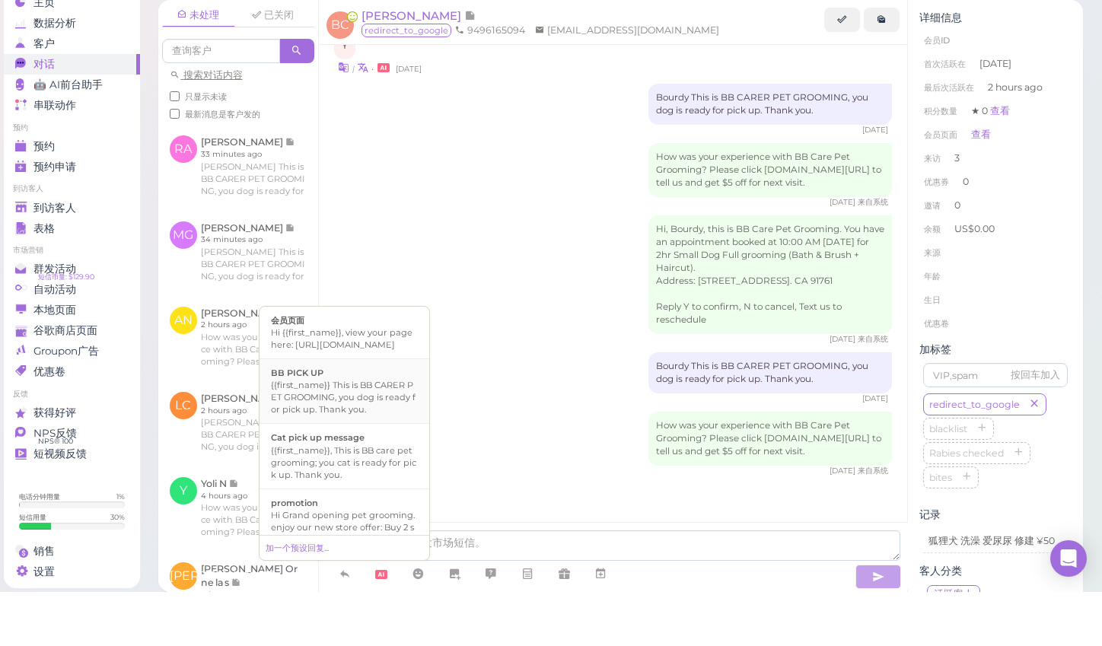
click at [342, 433] on div "{{first_name}} This is BB CARER PET GROOMING, you dog is ready for pick up. Tha…" at bounding box center [344, 451] width 147 height 37
type textarea "{{first_name}} This is BB CARER PET GROOMING, you dog is ready for pick up. Tha…"
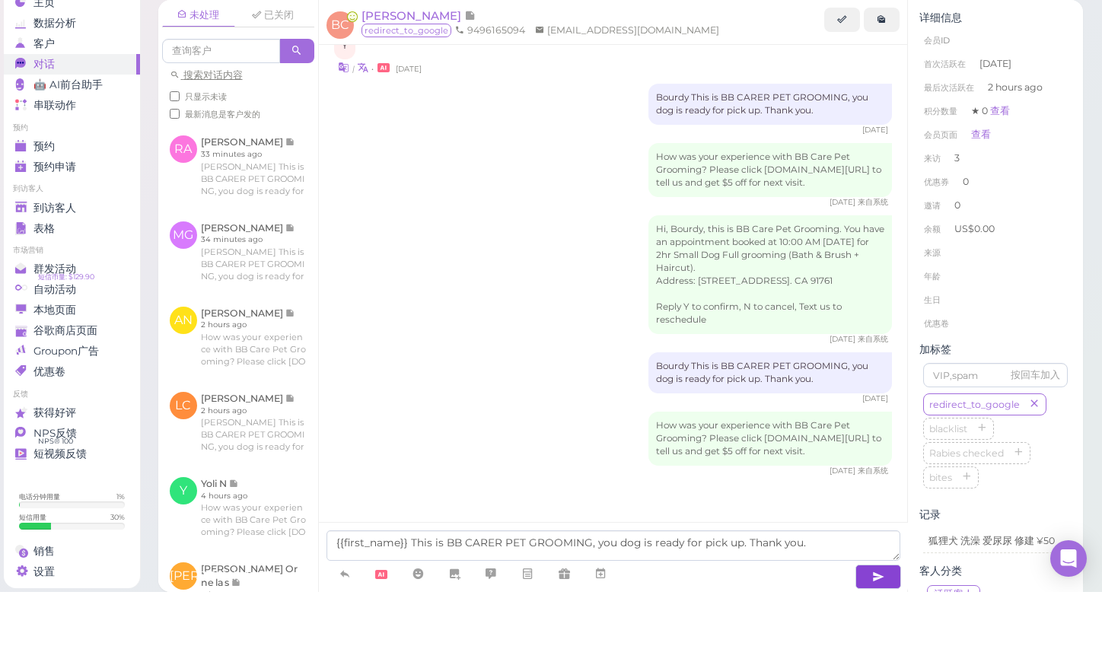
click at [877, 623] on icon "button" at bounding box center [878, 630] width 12 height 15
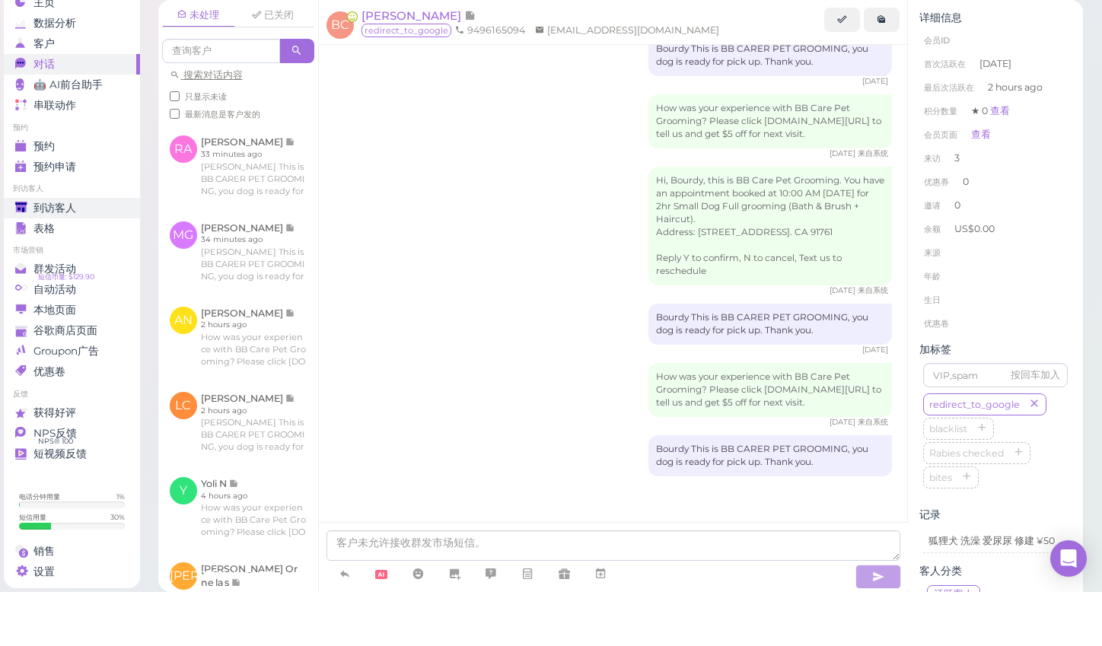
click at [60, 256] on span "到访客人" at bounding box center [54, 262] width 43 height 13
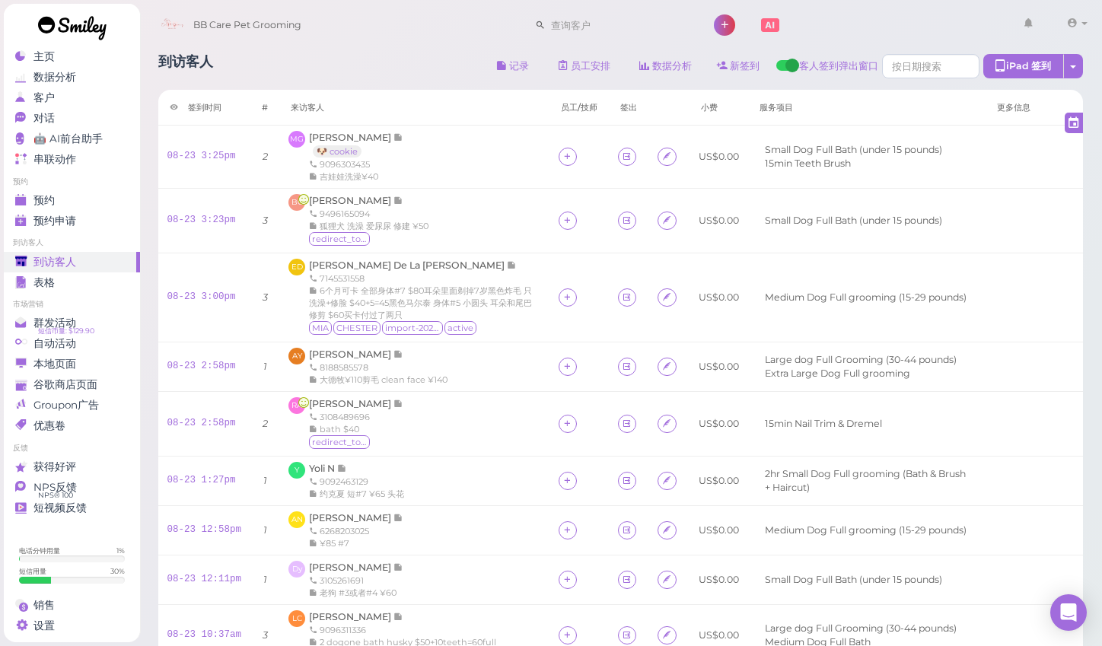
click at [1094, 370] on div "到访客人 记录 员工安排 数据分析 新签到 客人签到弹出窗口 iPad 签到 点击到签到页面 员工任务页面 签到时间 #" at bounding box center [620, 462] width 963 height 839
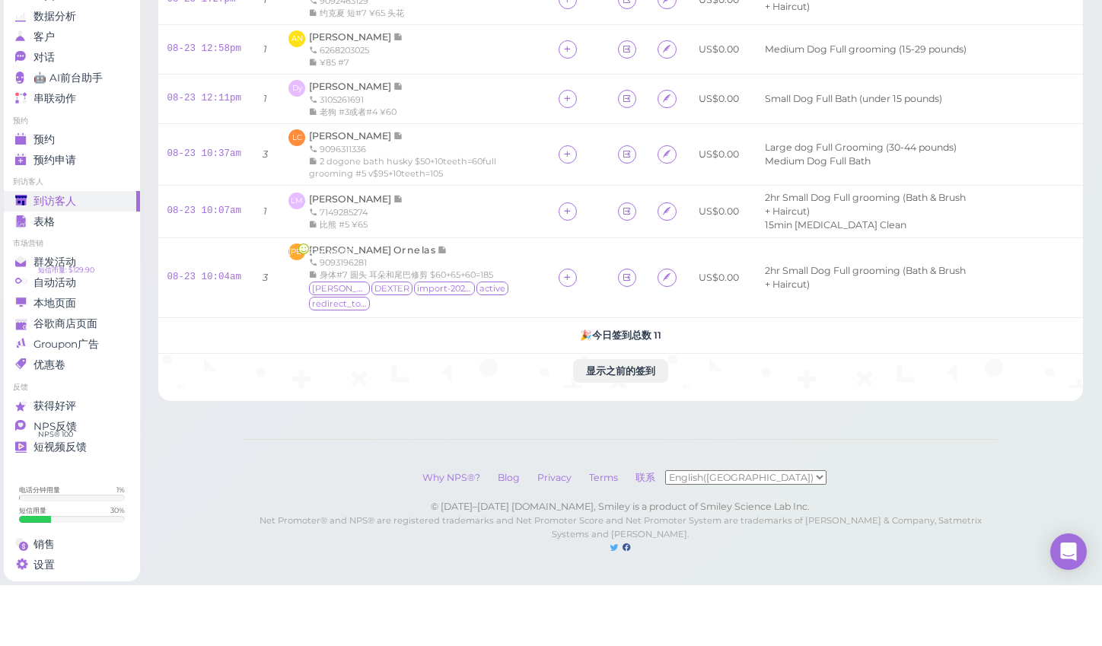
scroll to position [449, 0]
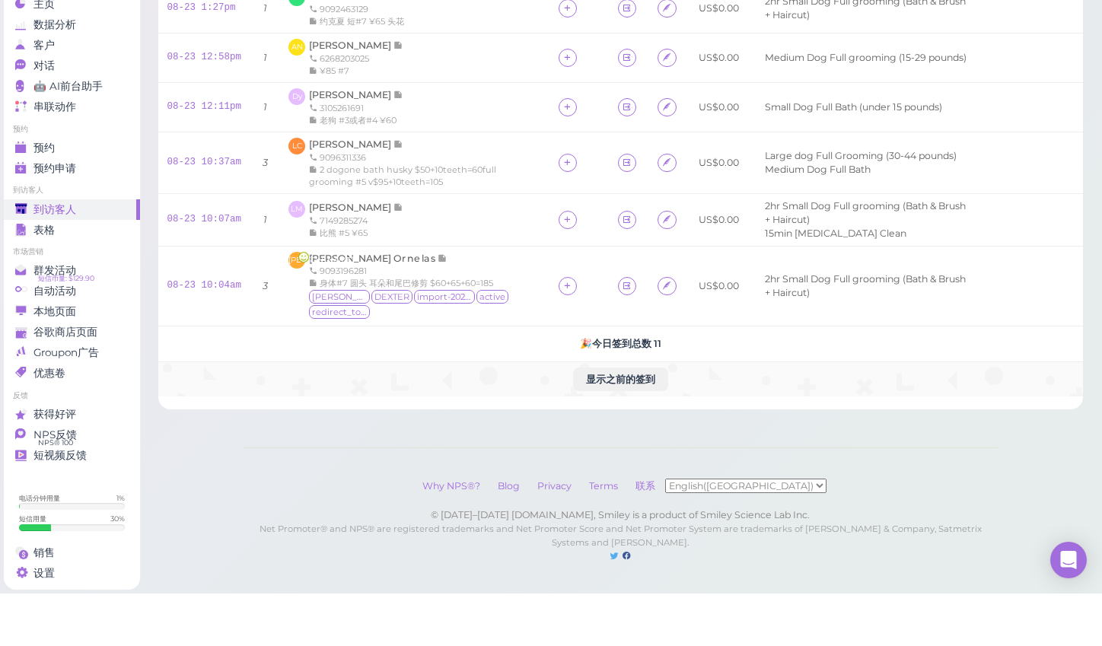
click at [963, 414] on td "显示之前的签到" at bounding box center [620, 431] width 925 height 35
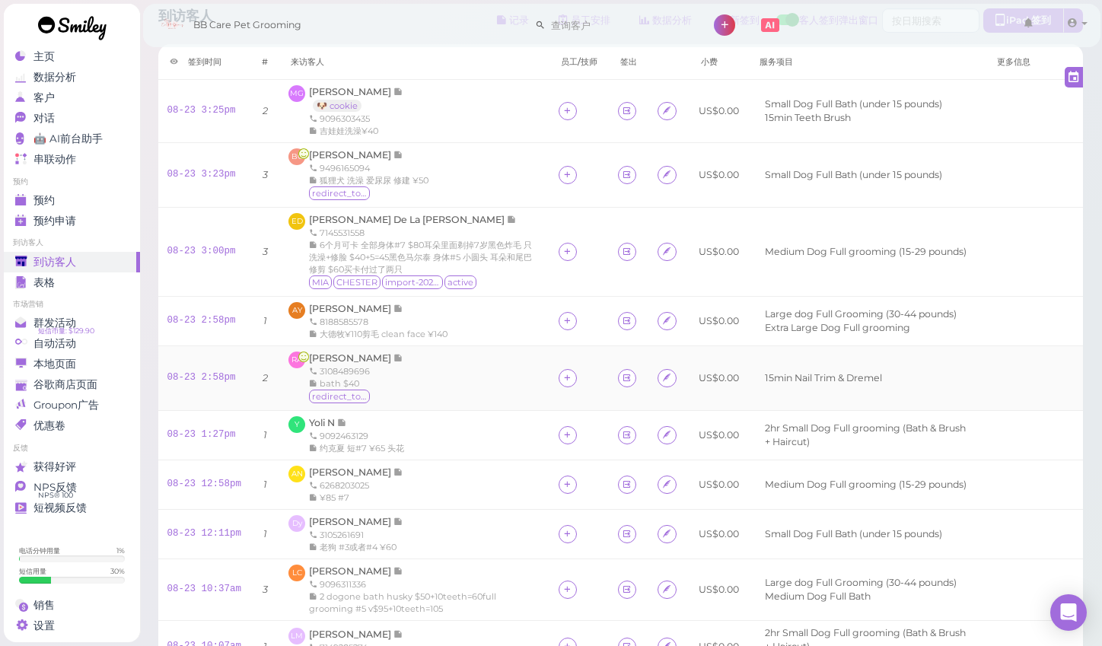
scroll to position [45, 0]
click at [356, 218] on span "[PERSON_NAME] De La [PERSON_NAME]" at bounding box center [408, 220] width 198 height 11
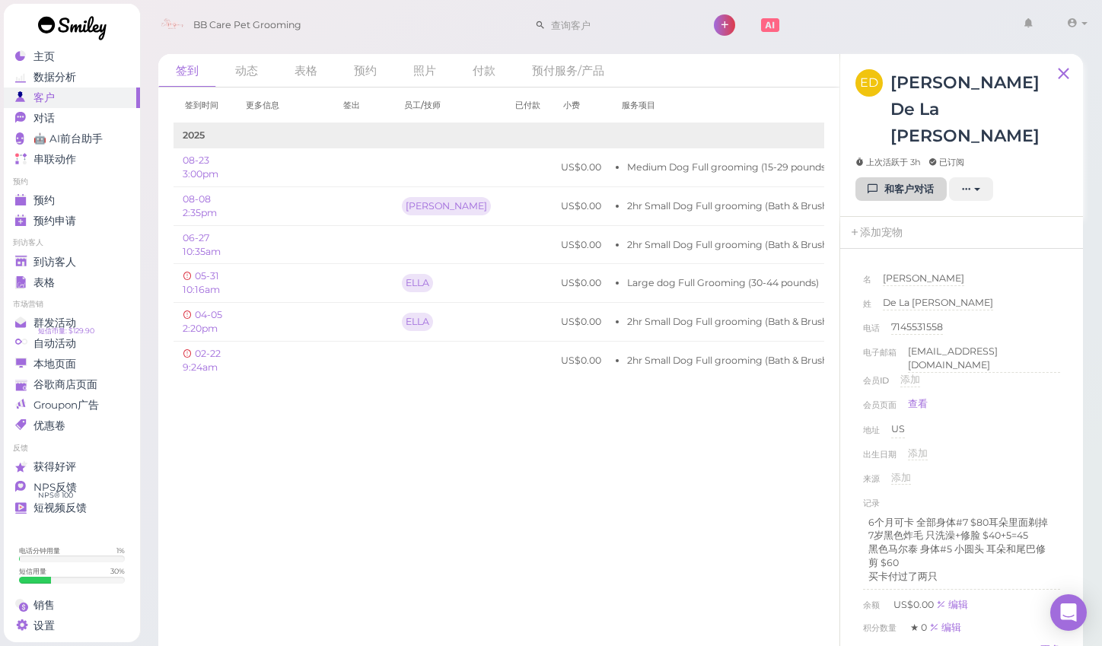
click at [899, 177] on link "和客户对话" at bounding box center [900, 189] width 91 height 24
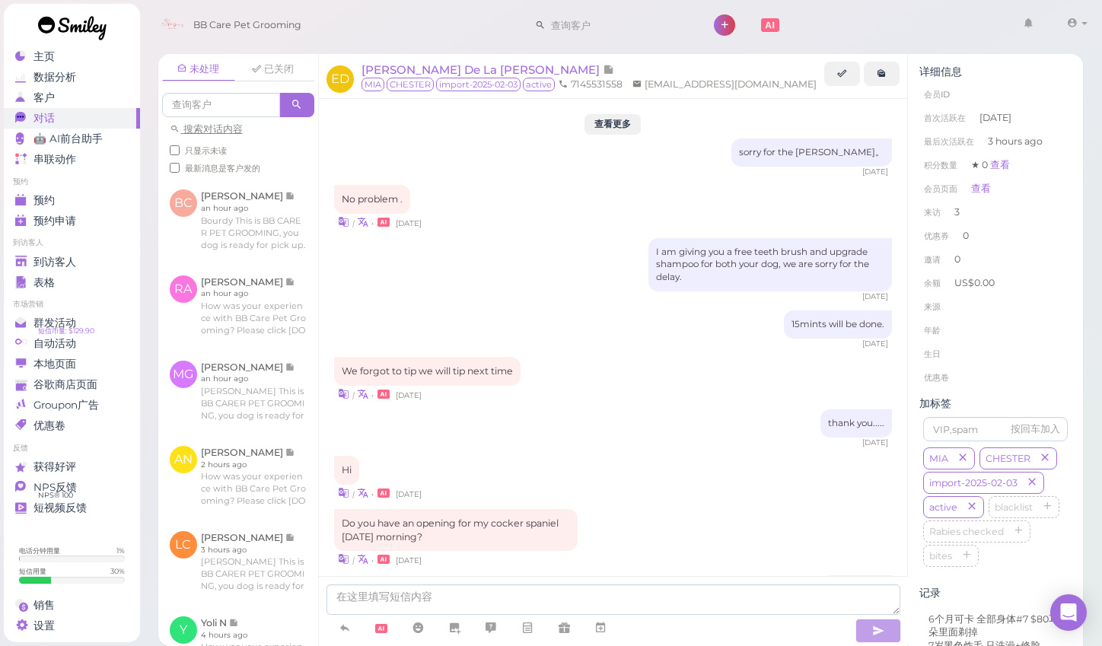
scroll to position [1549, 0]
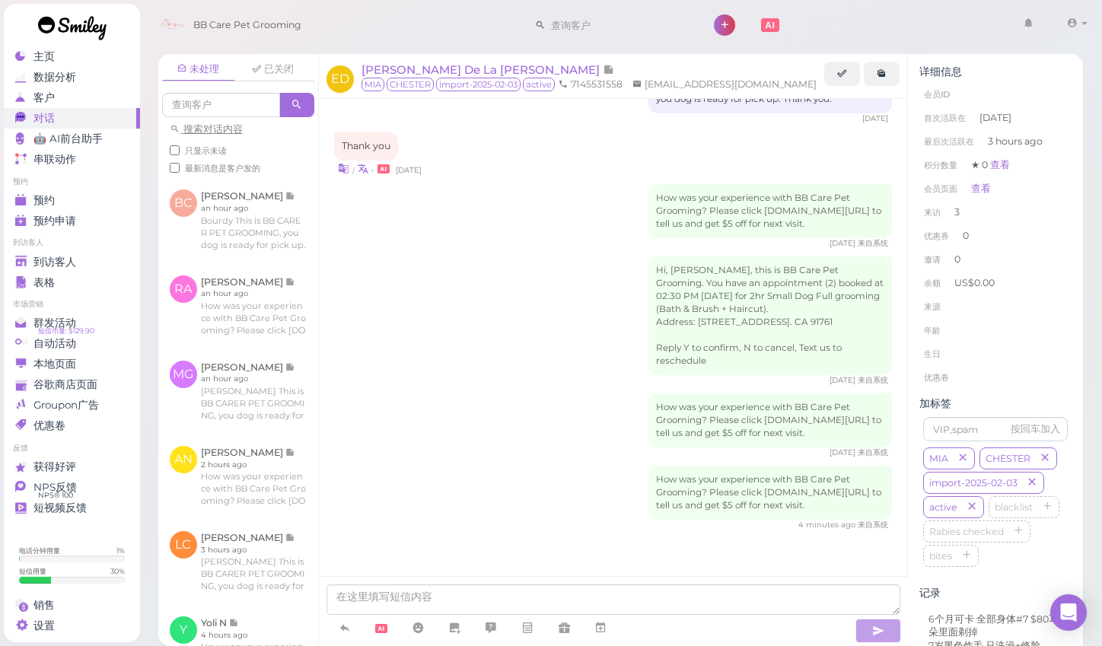
click at [1088, 364] on div "未处理 已关闭 搜索对话内容 只显示未读 最新消息是客户发的 [GEOGRAPHIC_DATA][PERSON_NAME] [PERSON_NAME] an …" at bounding box center [620, 344] width 963 height 603
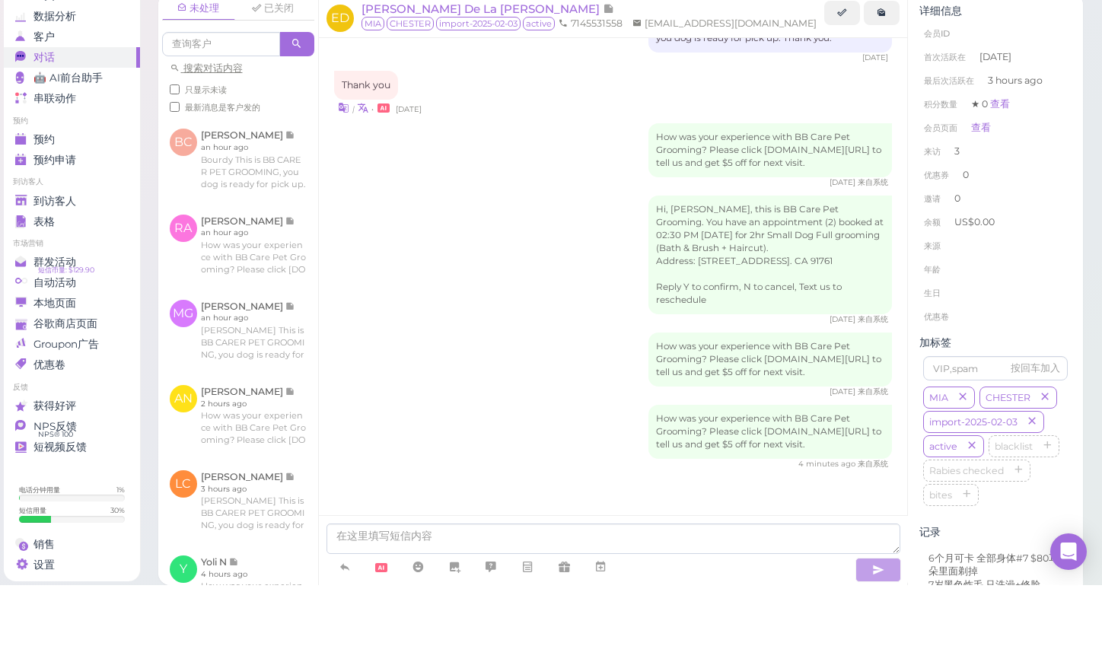
scroll to position [11, 0]
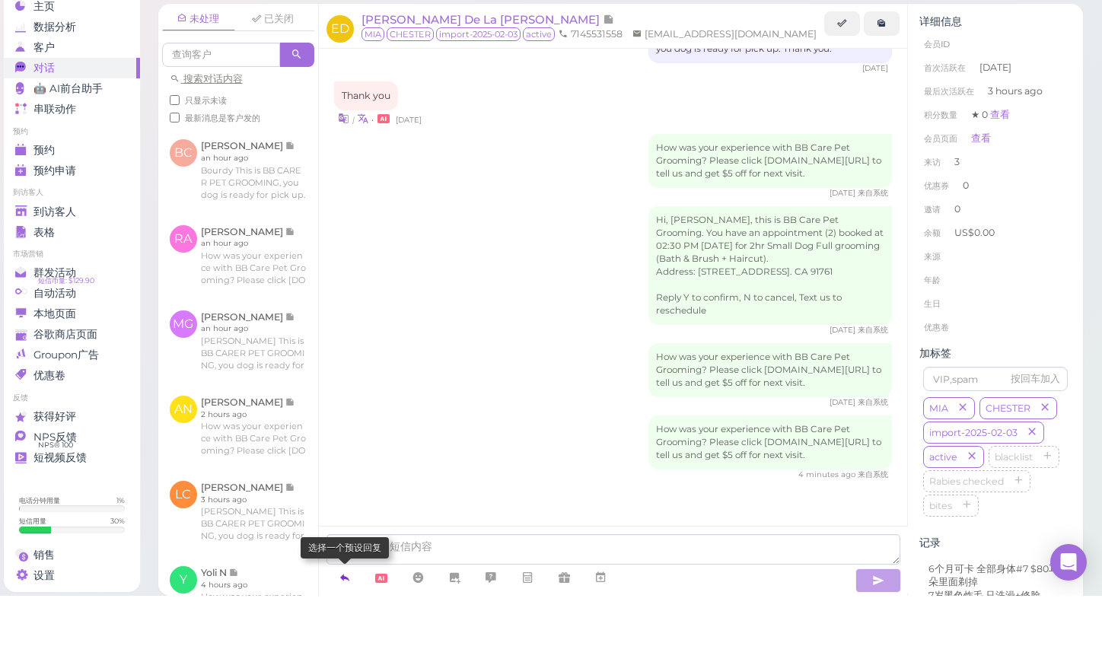
click at [345, 620] on icon at bounding box center [345, 627] width 12 height 15
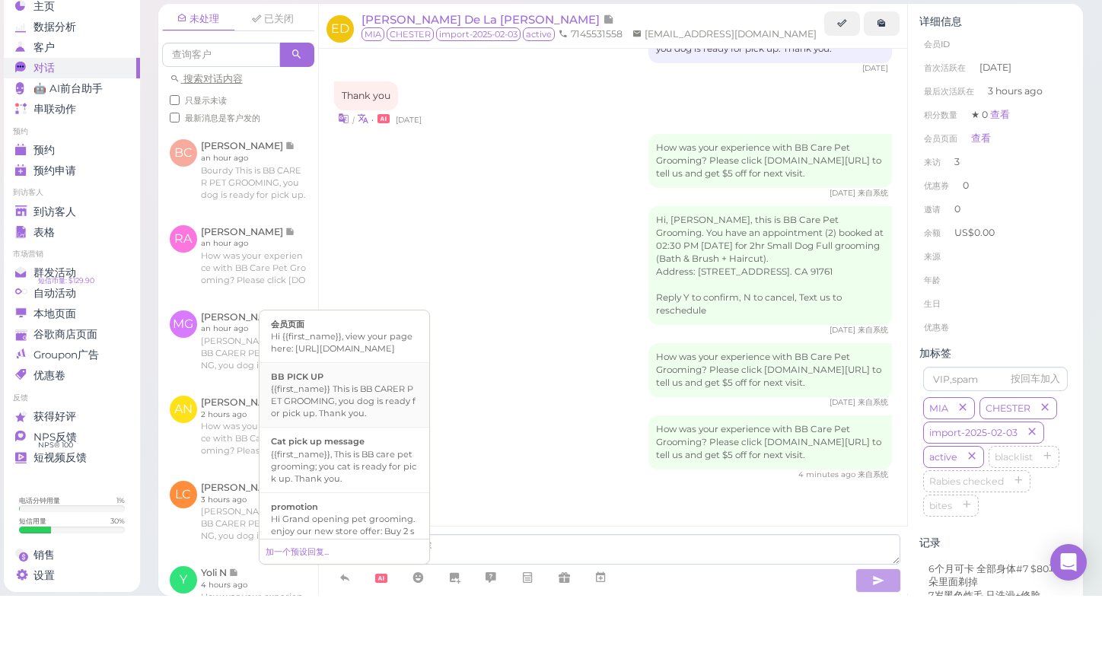
click at [342, 433] on div "{{first_name}} This is BB CARER PET GROOMING, you dog is ready for pick up. Tha…" at bounding box center [344, 451] width 147 height 37
type textarea "{{first_name}} This is BB CARER PET GROOMING, you dog is ready for pick up. Tha…"
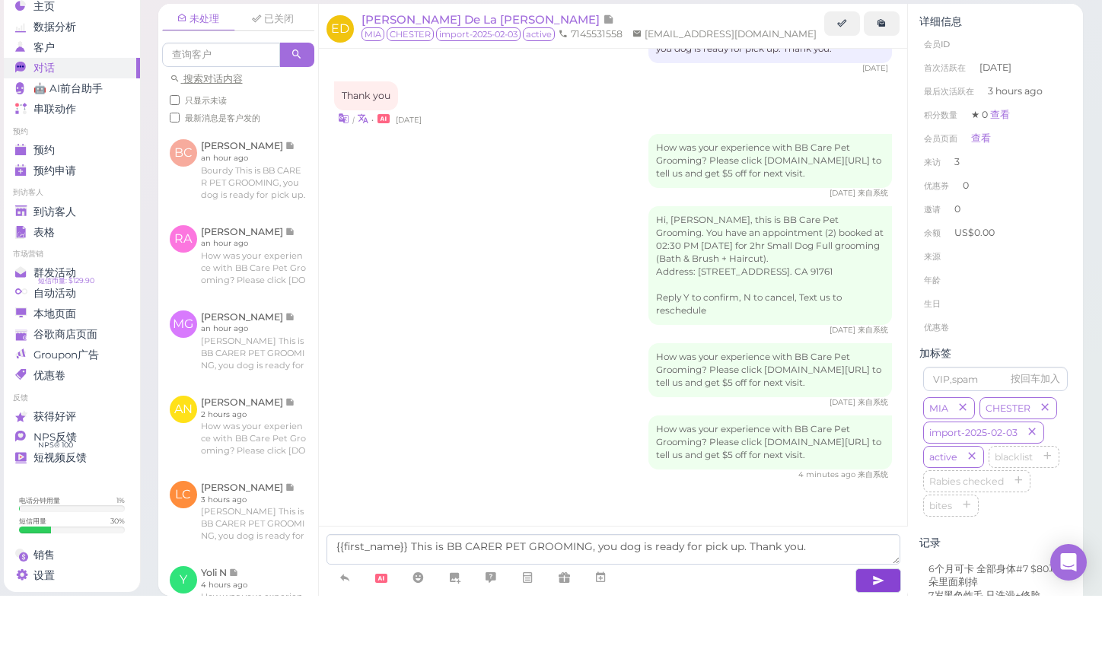
click at [882, 623] on icon "button" at bounding box center [878, 630] width 12 height 15
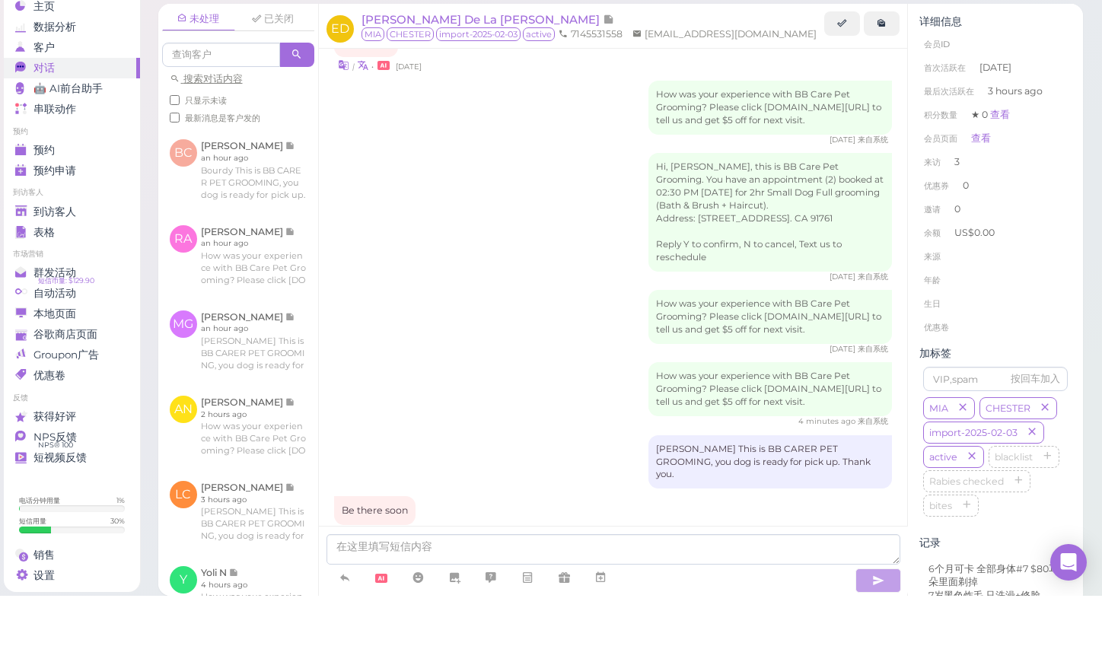
scroll to position [1648, 0]
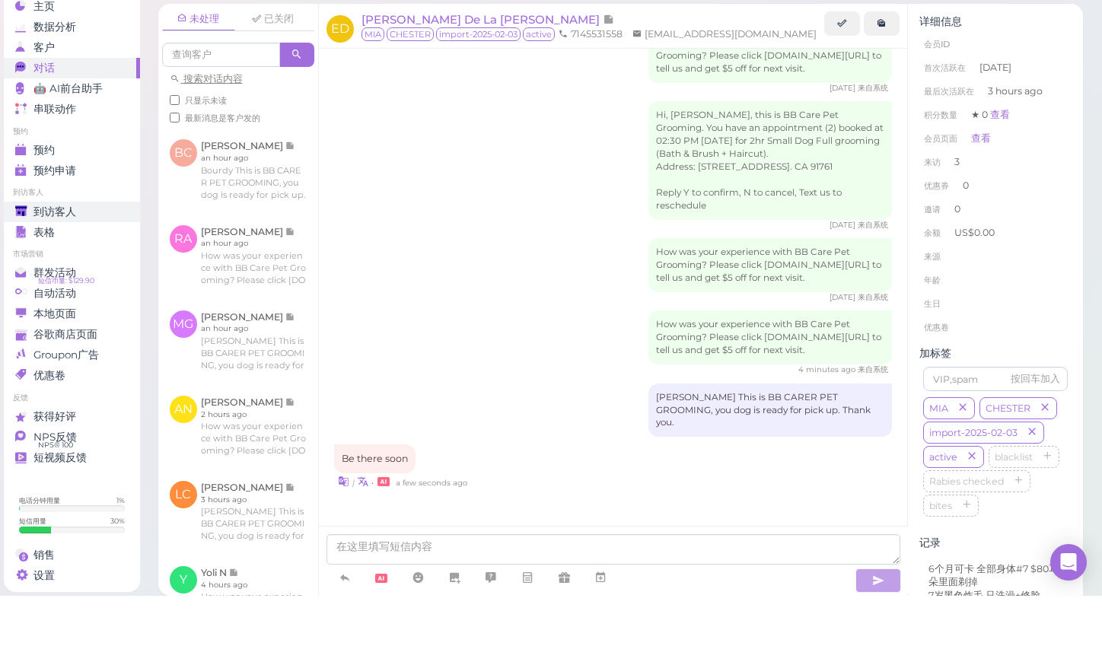
click at [30, 256] on div "到访客人" at bounding box center [70, 262] width 110 height 13
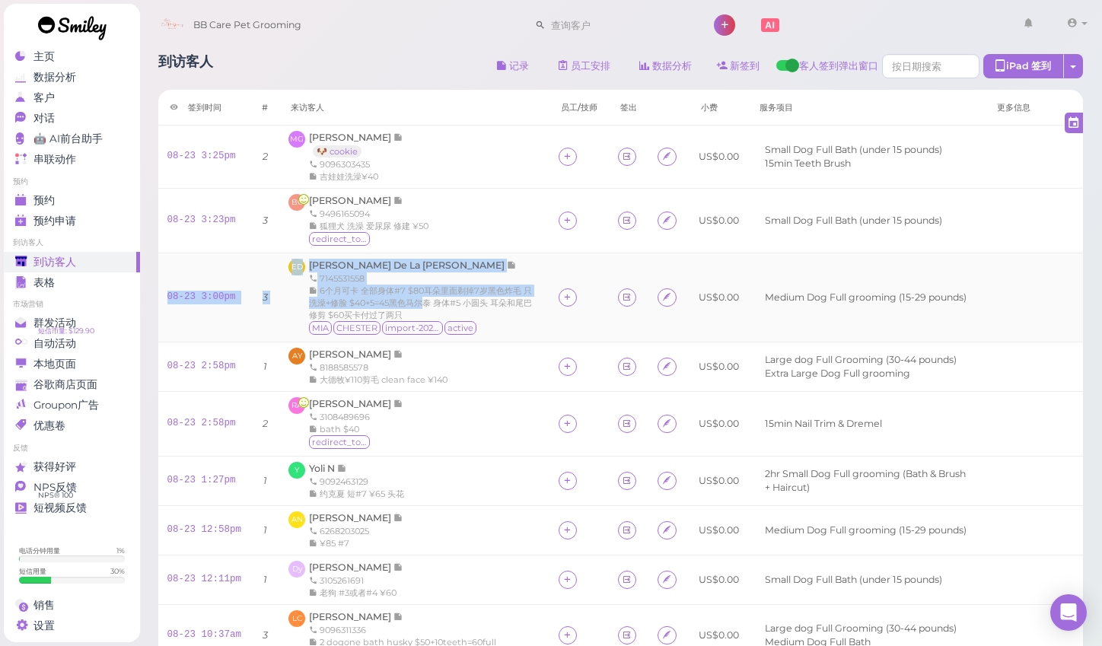
drag, startPoint x: 242, startPoint y: 289, endPoint x: 380, endPoint y: 323, distance: 141.7
click at [304, 312] on tr "08-23 3:00pm 3 ED [PERSON_NAME] De La [PERSON_NAME] 7145531558 6个月可卡 全部身体#7 $80…" at bounding box center [620, 297] width 925 height 89
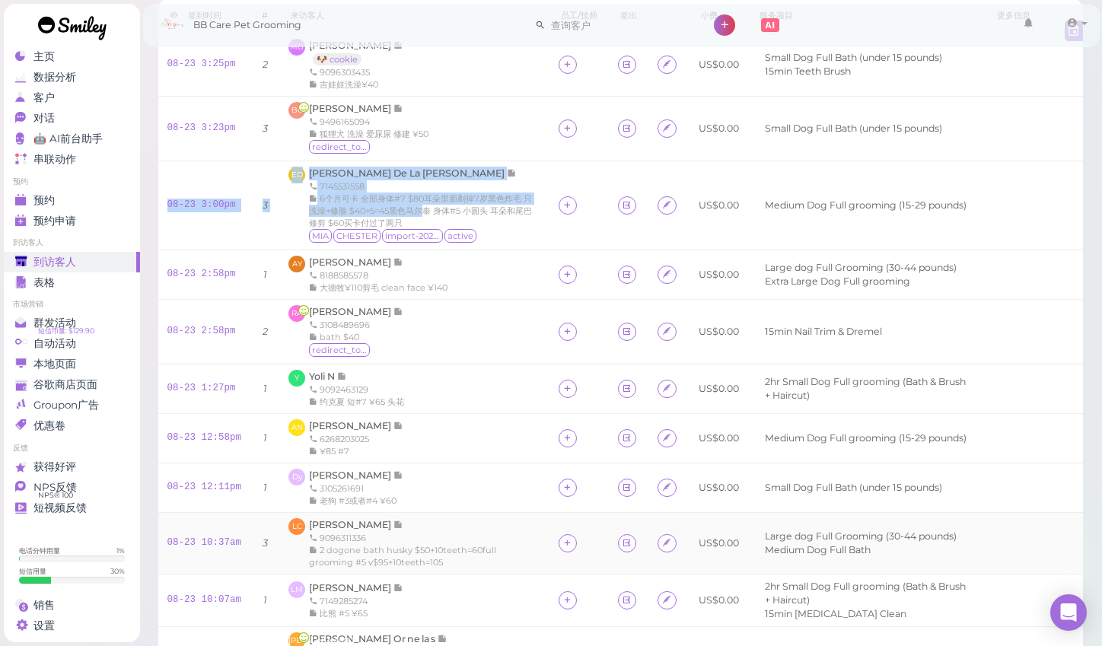
scroll to position [64, 0]
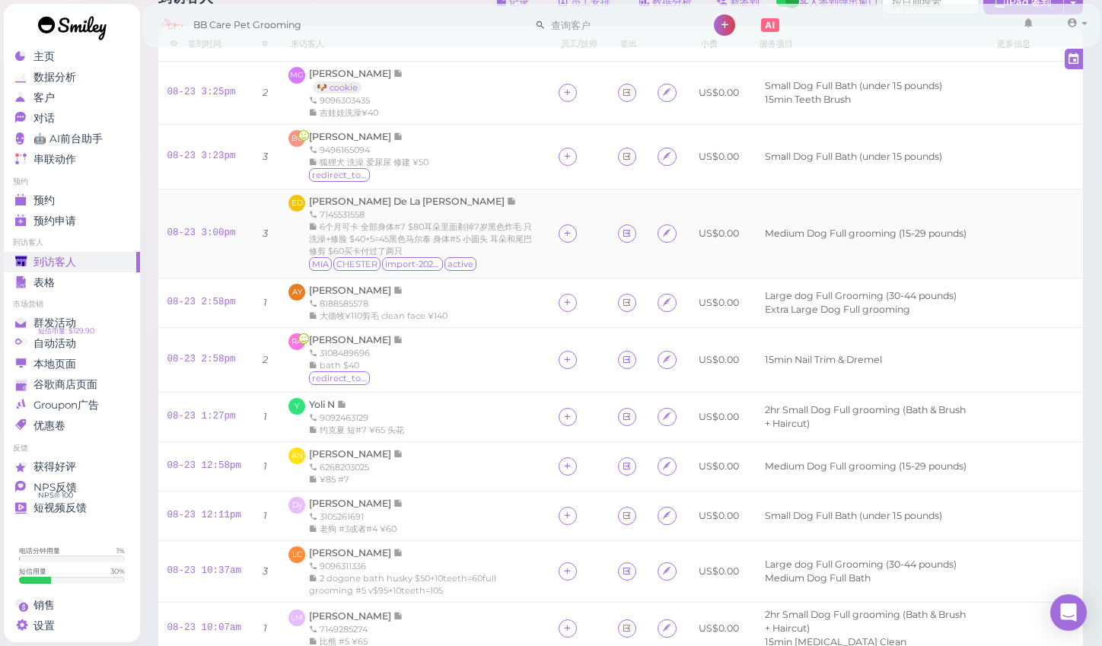
click at [459, 247] on span "6个月可卡 全部身体#7 $80耳朵里面剃掉7岁黑色炸毛 只洗澡+修脸 $40+5=45黑色马尔泰 身体#5 小圆头 耳朵和尾巴修剪 $60买卡付过了两只" at bounding box center [420, 238] width 223 height 35
